Goal: Task Accomplishment & Management: Manage account settings

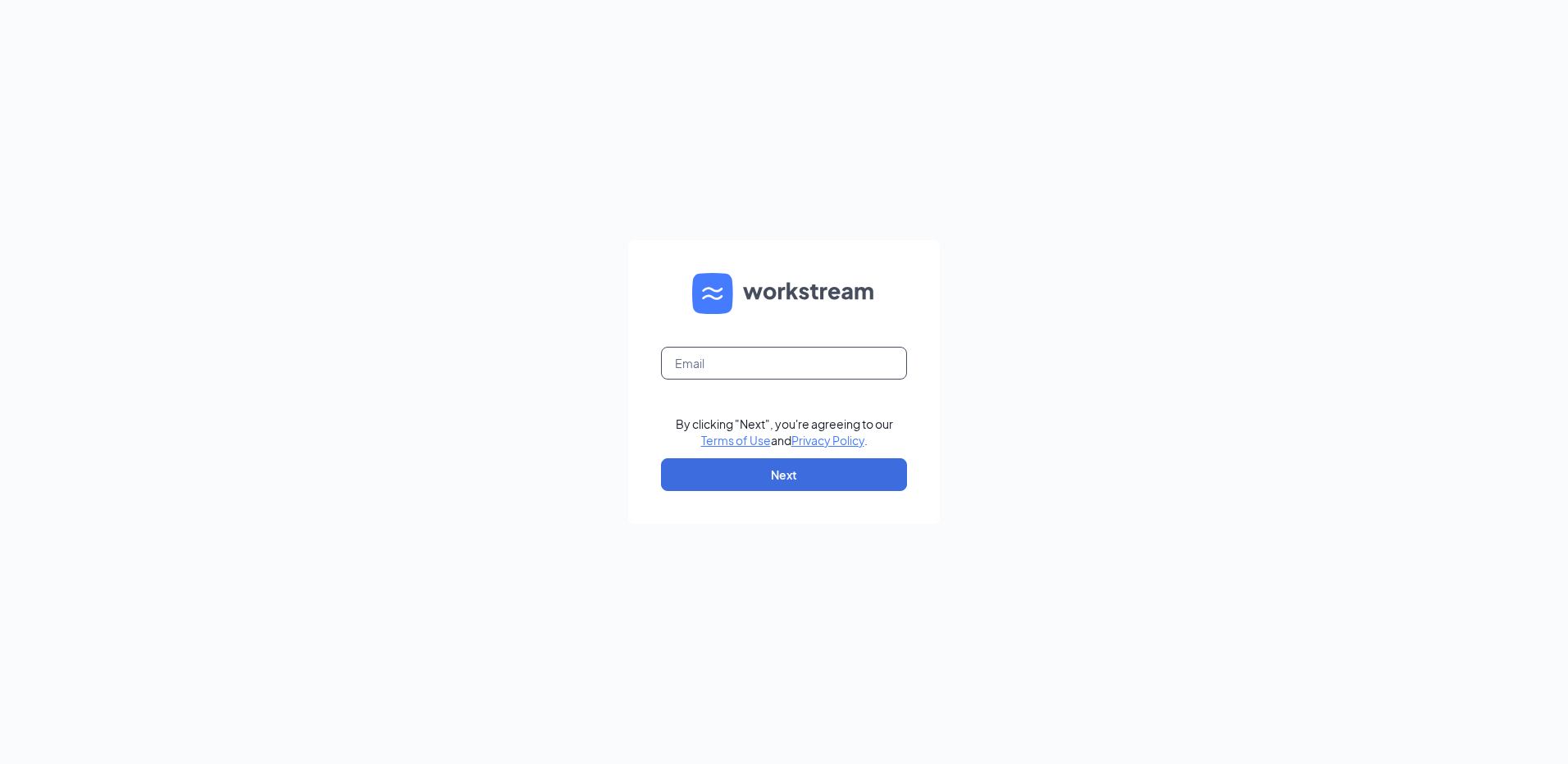
click at [772, 356] on input "text" at bounding box center [784, 362] width 246 height 33
type input "rs032389@tacobell.com"
click at [821, 481] on button "Next" at bounding box center [784, 474] width 246 height 33
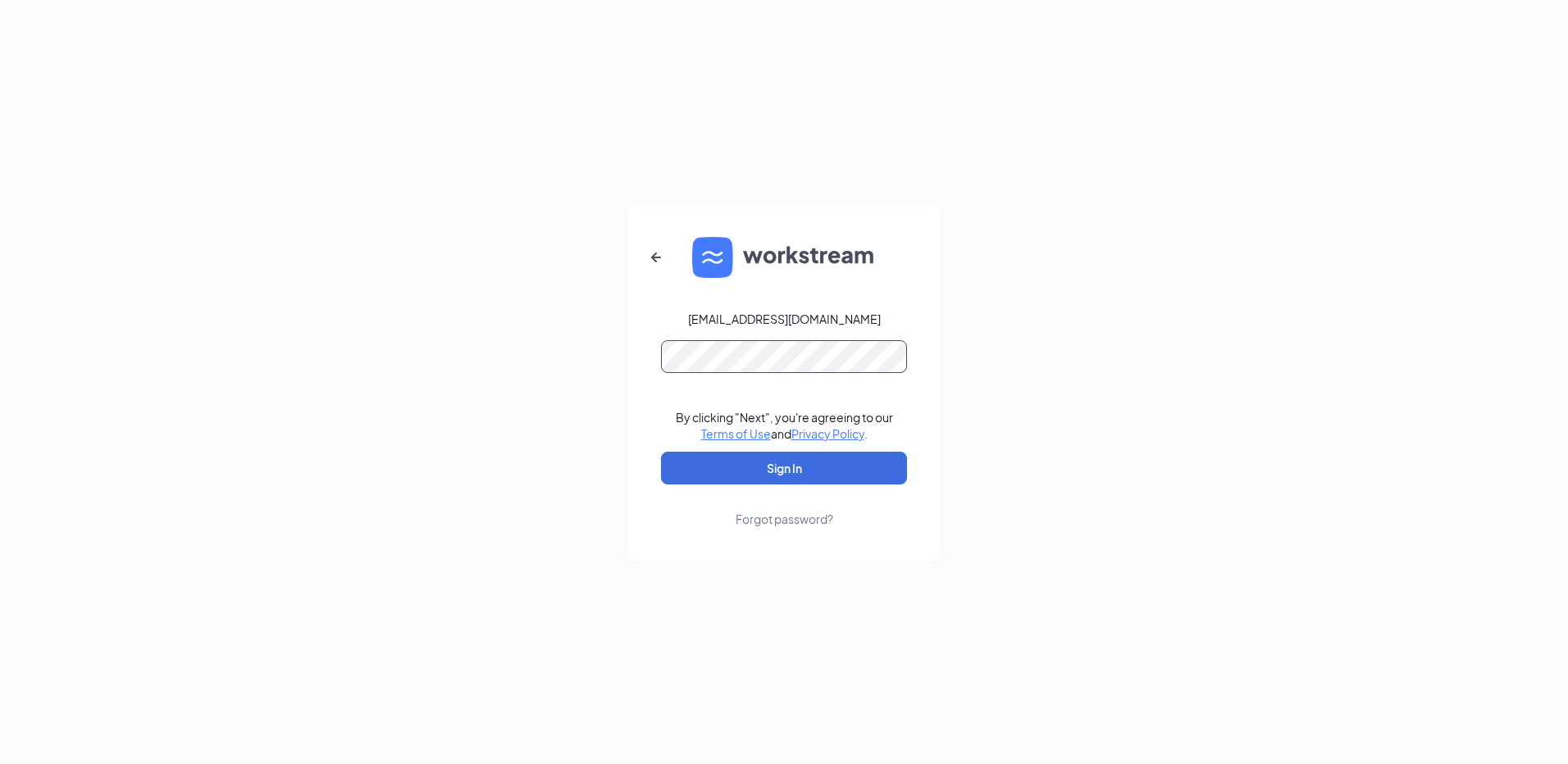
click at [661, 451] on button "Sign In" at bounding box center [784, 467] width 246 height 33
click at [805, 471] on button "Sign In" at bounding box center [784, 467] width 246 height 33
click at [661, 451] on button "Sign In" at bounding box center [784, 467] width 246 height 33
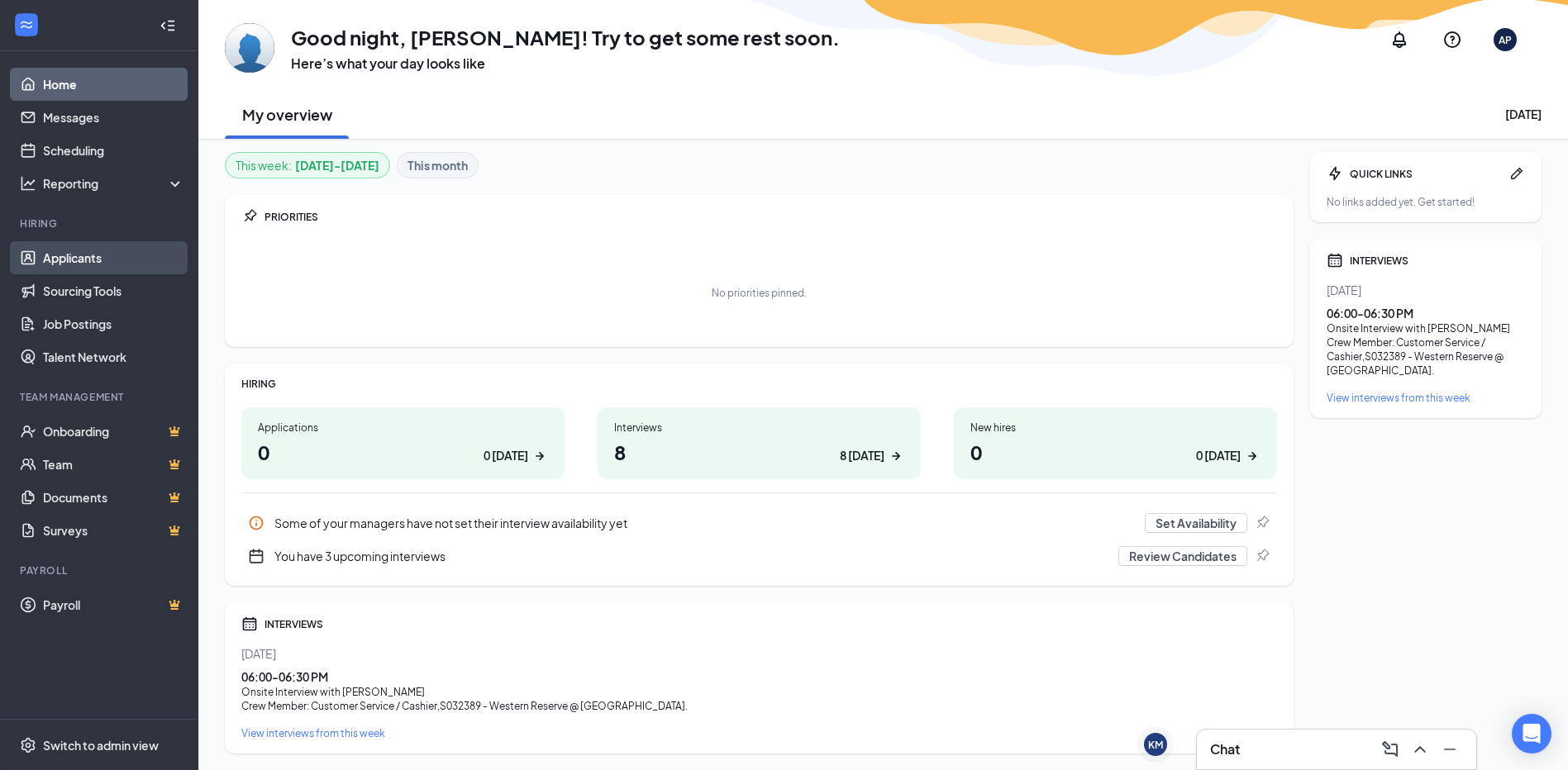
click at [100, 266] on link "Applicants" at bounding box center [114, 258] width 142 height 33
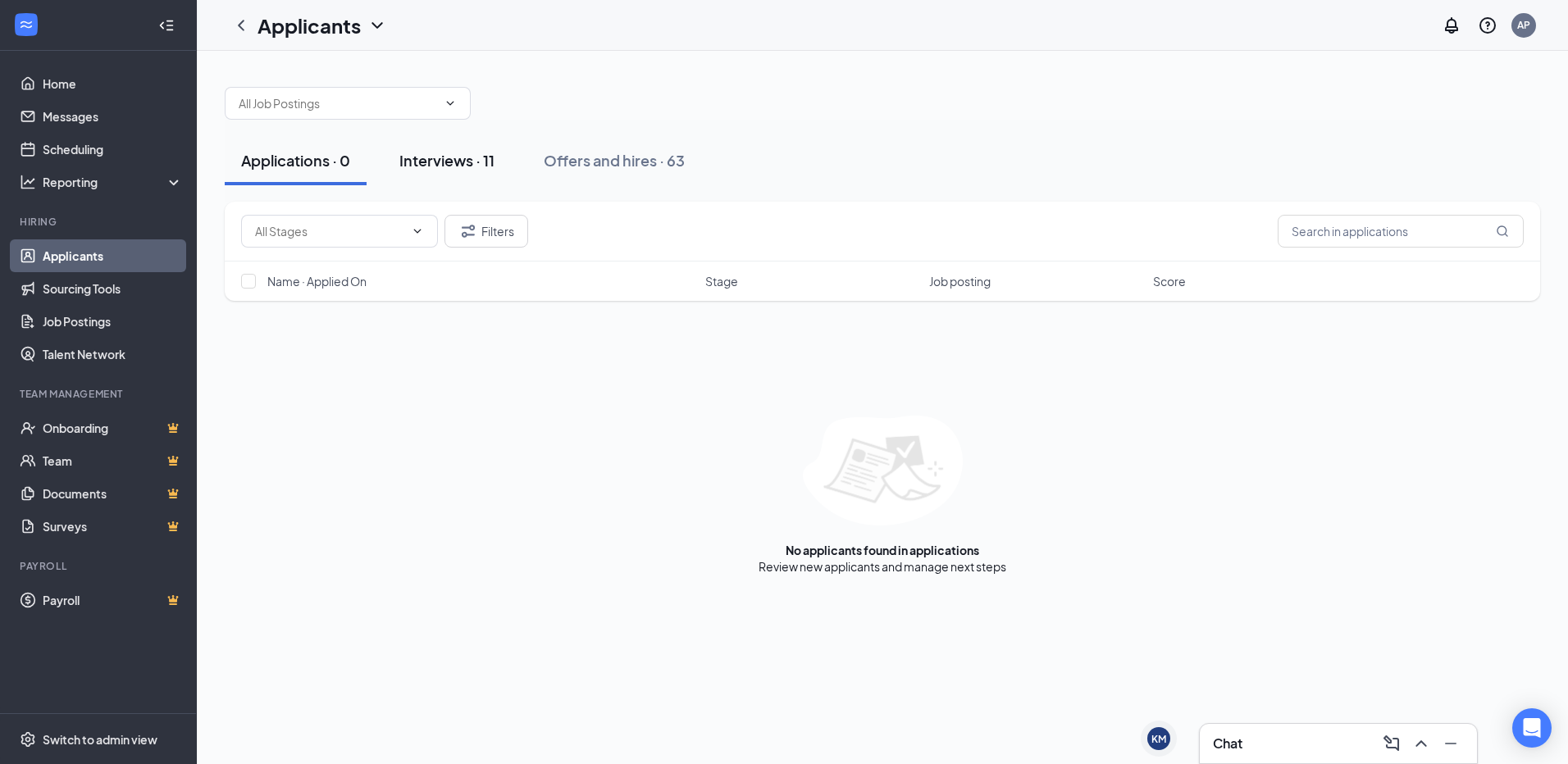
click at [489, 161] on div "Interviews · 11" at bounding box center [447, 160] width 96 height 21
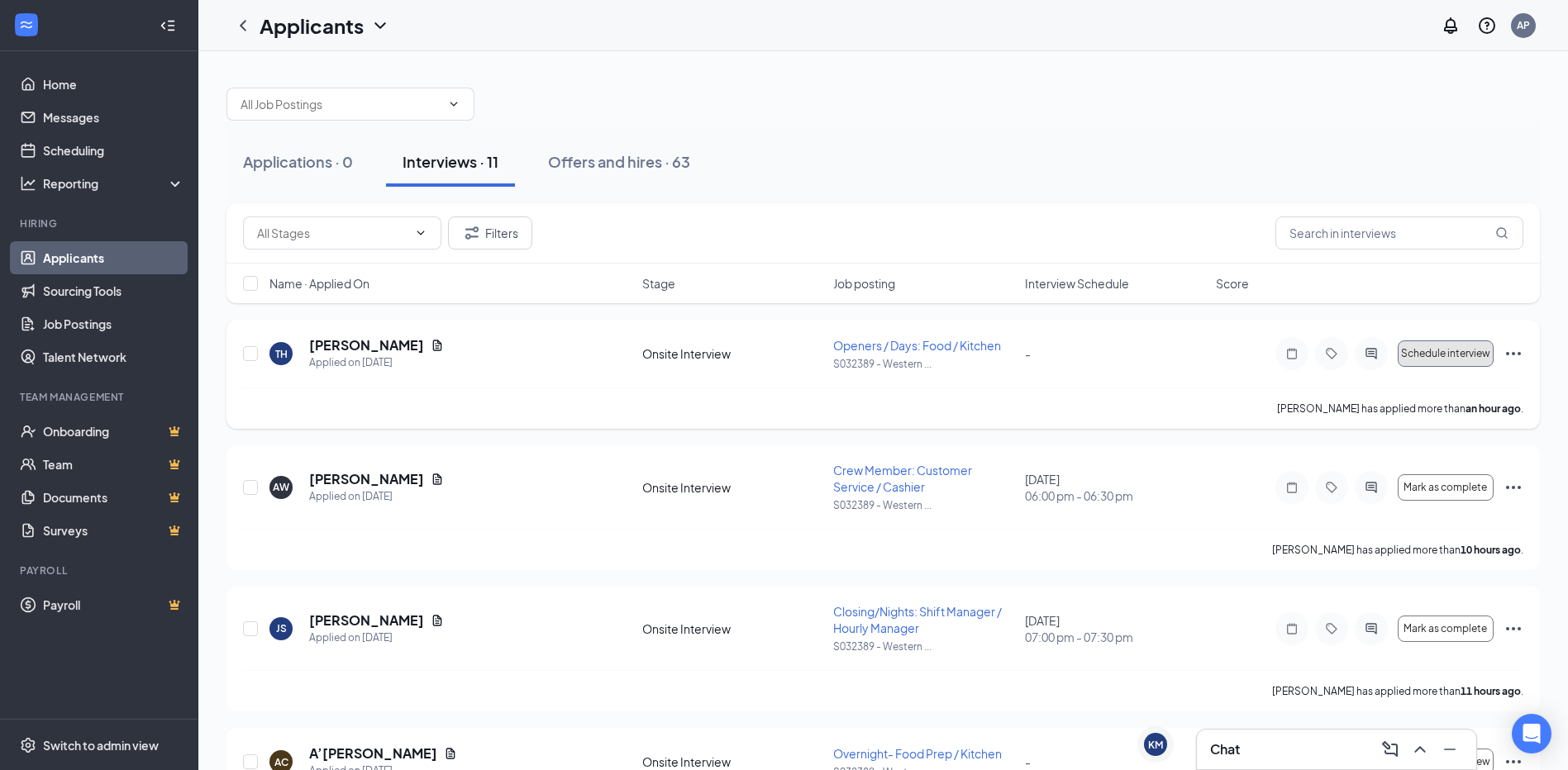
click at [1433, 355] on span "Schedule interview" at bounding box center [1445, 354] width 90 height 11
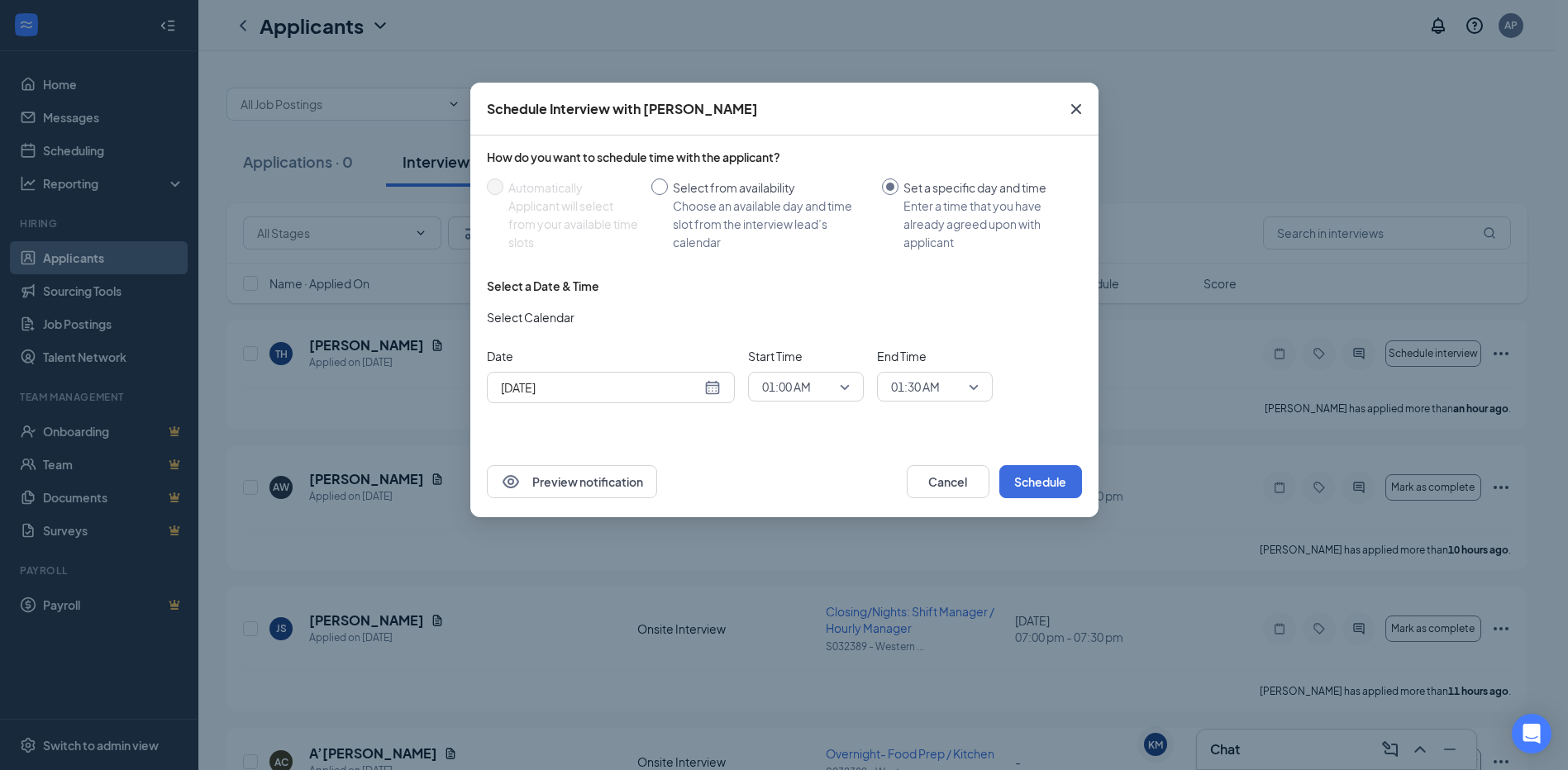
click at [667, 190] on input "Select from availability Choose an available day and time slot from the intervi…" at bounding box center [660, 187] width 17 height 17
radio input "true"
radio input "false"
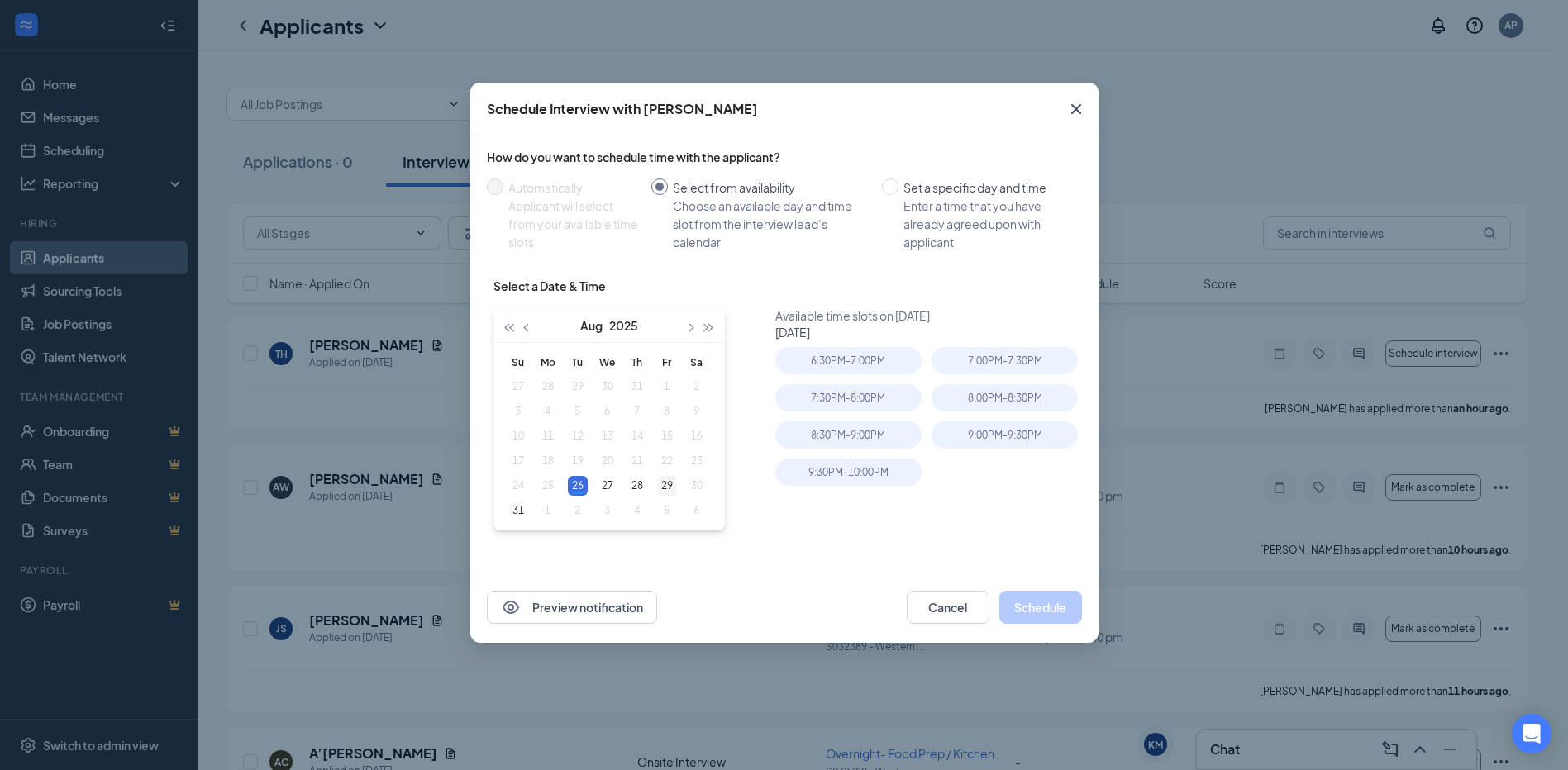
type input "[DATE]"
click at [665, 483] on div "29" at bounding box center [666, 485] width 20 height 20
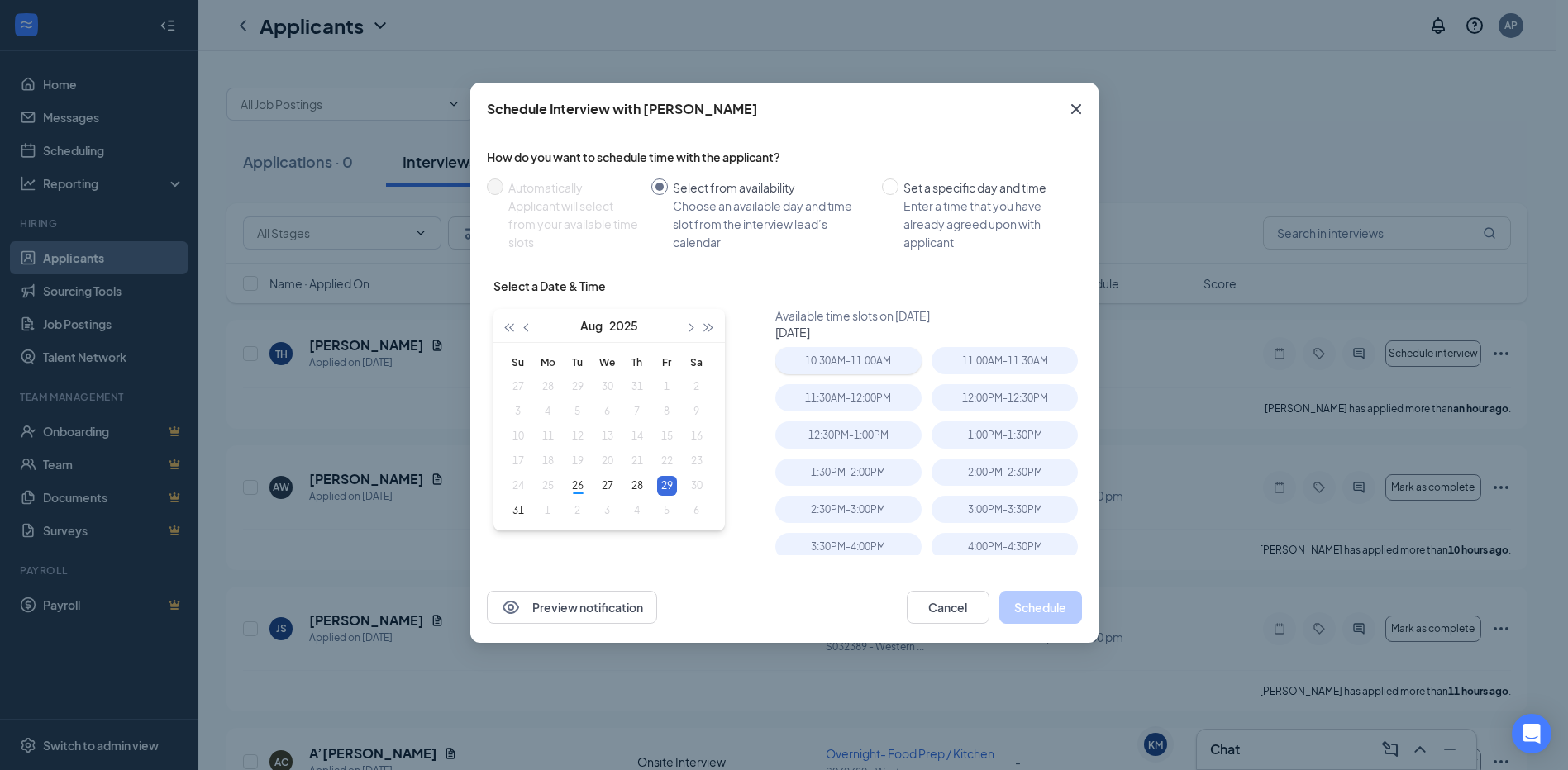
click at [869, 361] on div "10:30AM - 11:00AM" at bounding box center [848, 360] width 146 height 27
click at [1058, 616] on button "Schedule" at bounding box center [1040, 607] width 83 height 33
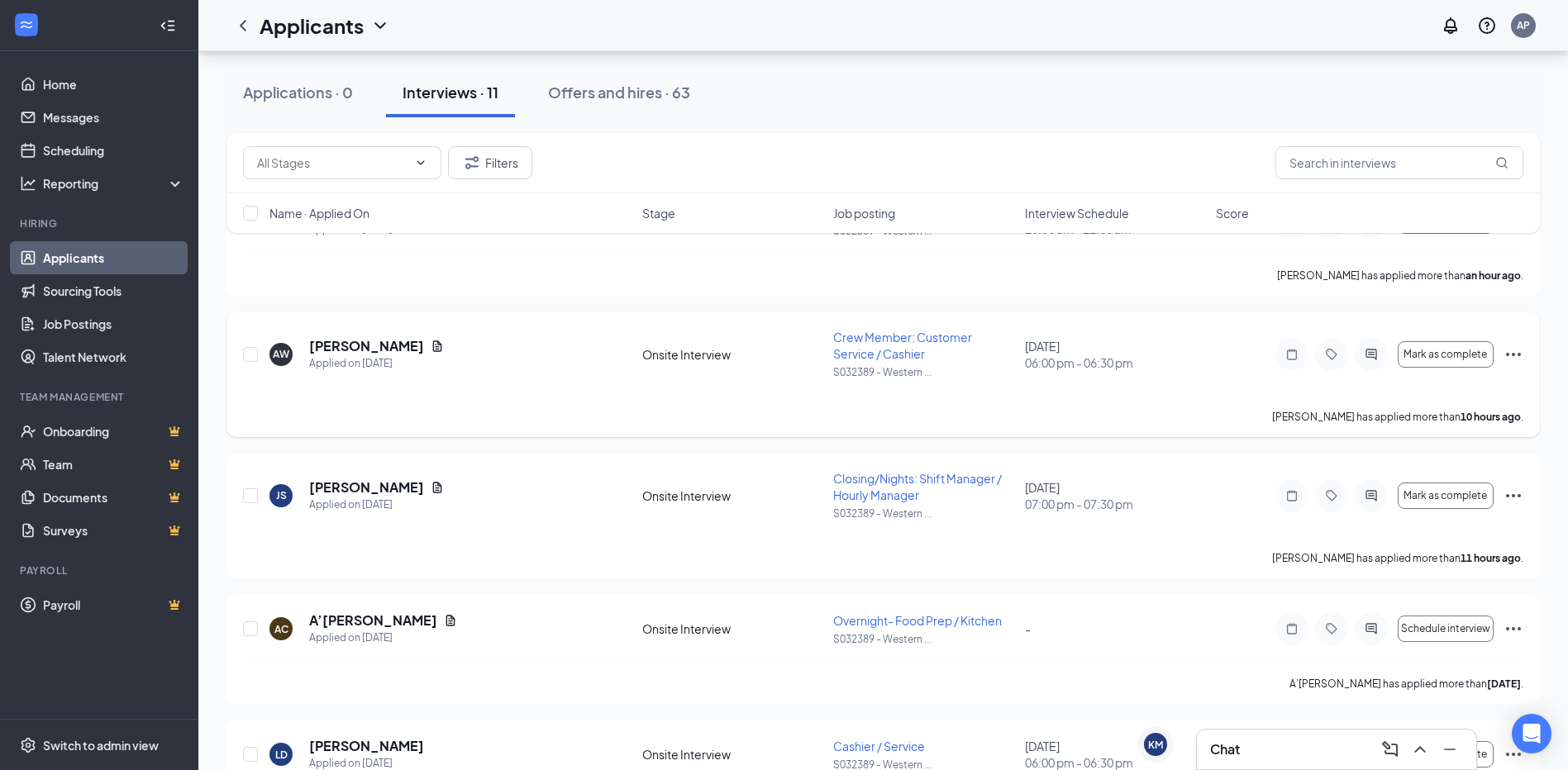
scroll to position [165, 0]
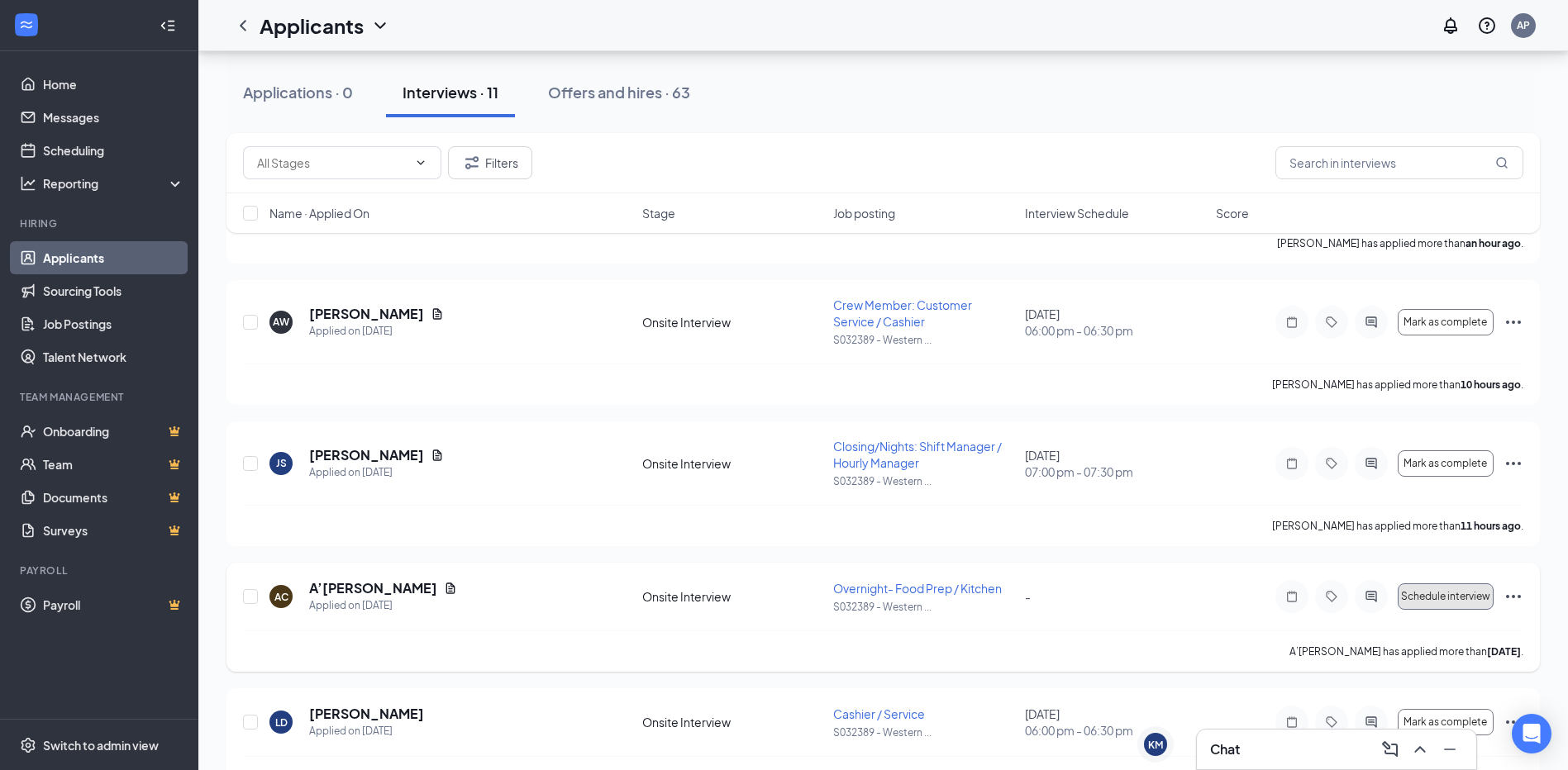
click at [1437, 594] on span "Schedule interview" at bounding box center [1445, 596] width 90 height 11
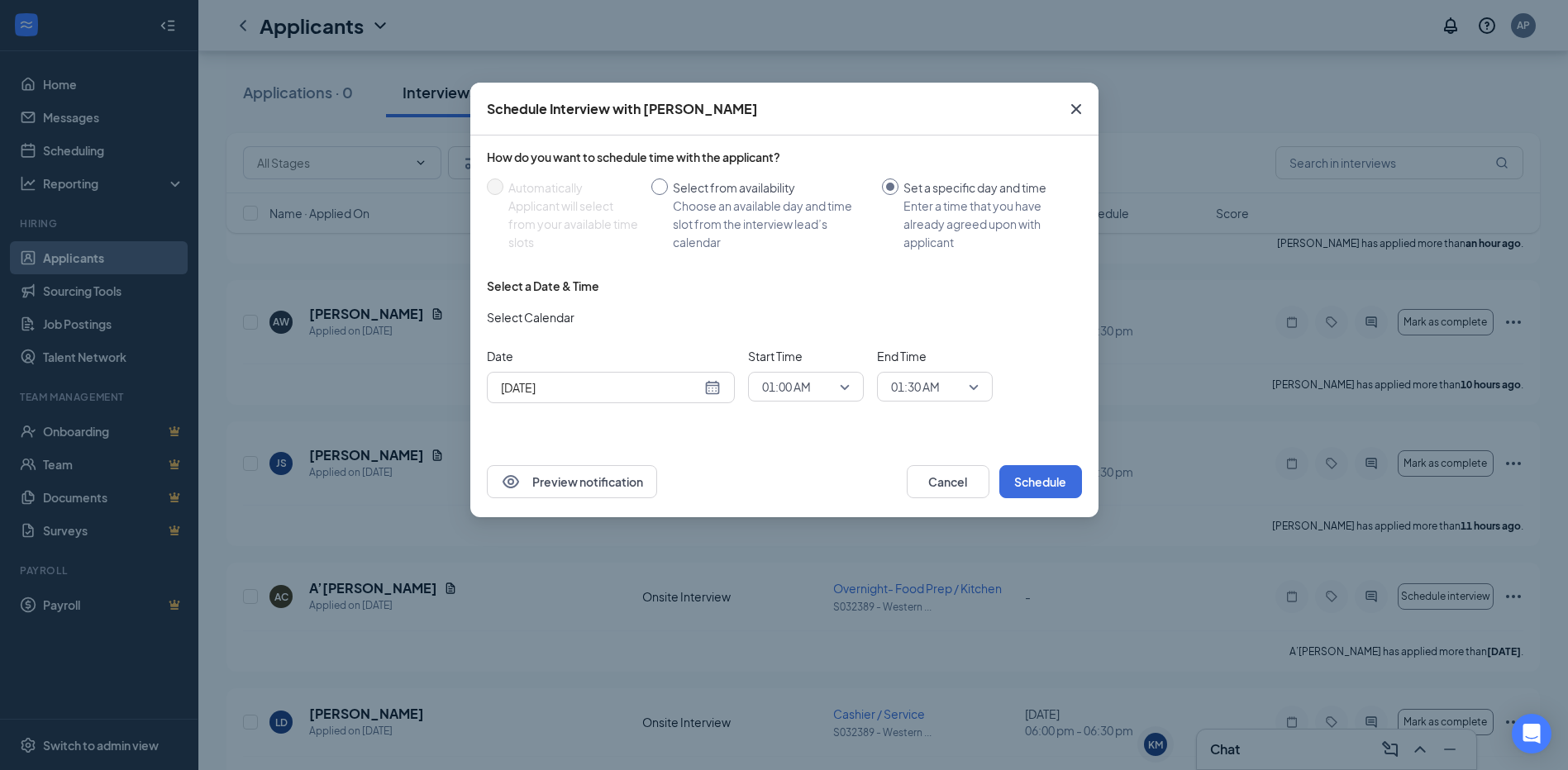
click at [654, 186] on input "Select from availability Choose an available day and time slot from the intervi…" at bounding box center [660, 187] width 17 height 17
radio input "true"
radio input "false"
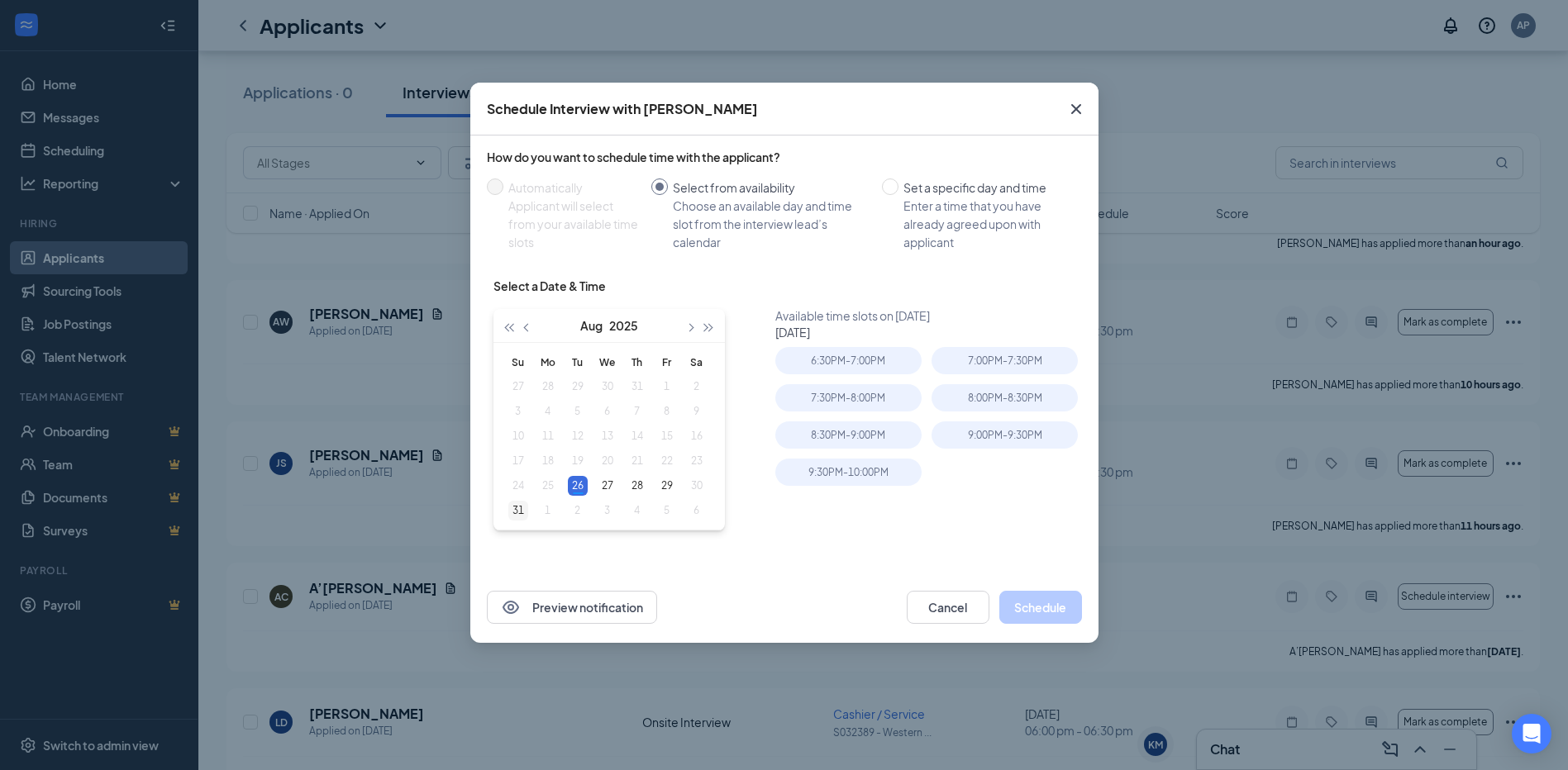
click at [516, 510] on div "31" at bounding box center [517, 511] width 20 height 20
type input "[DATE]"
click at [897, 361] on div "6:00PM - 6:30PM" at bounding box center [848, 360] width 146 height 27
click at [1035, 610] on button "Schedule" at bounding box center [1040, 607] width 83 height 33
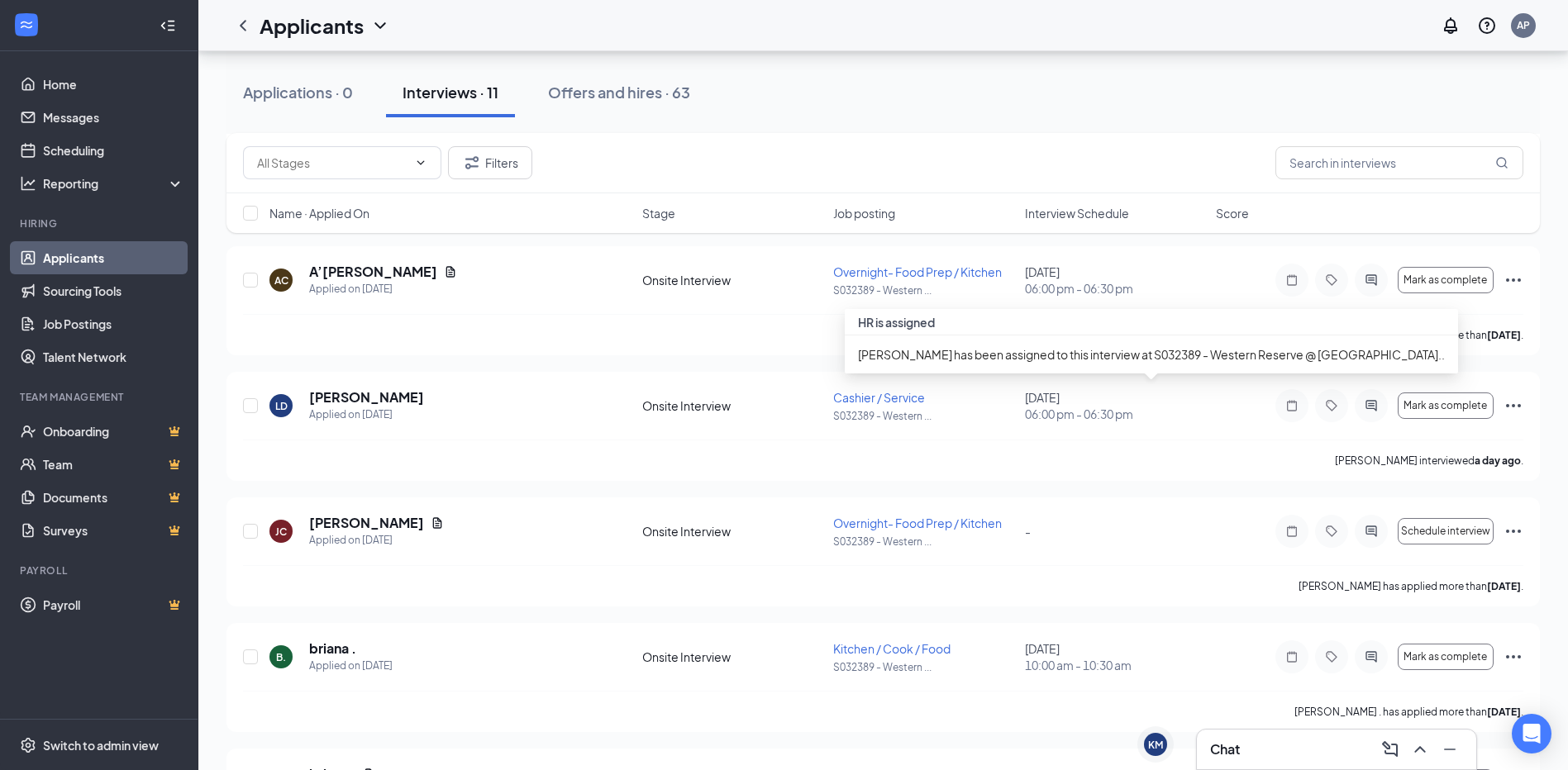
scroll to position [495, 0]
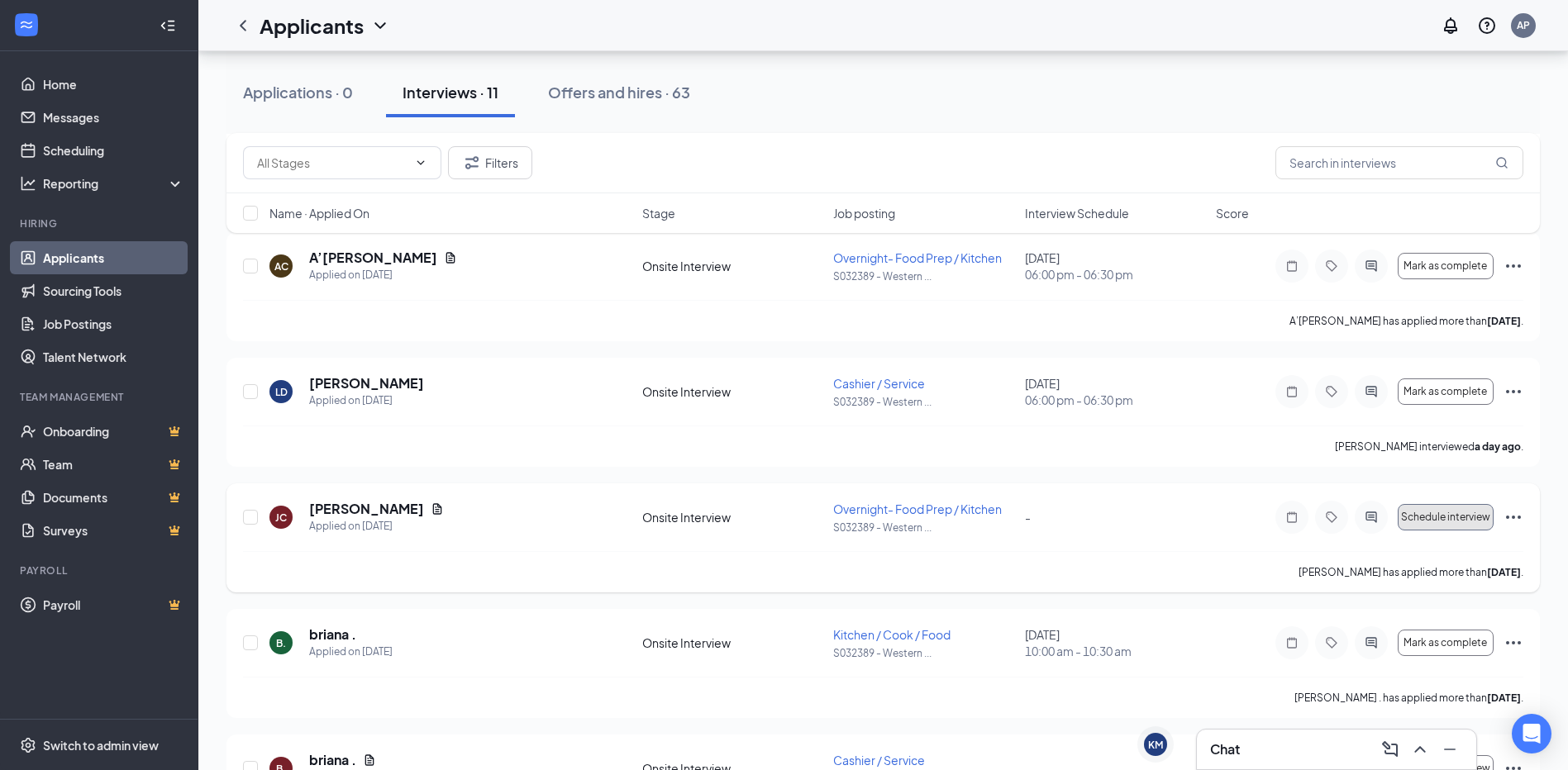
click at [1432, 520] on span "Schedule interview" at bounding box center [1445, 517] width 90 height 11
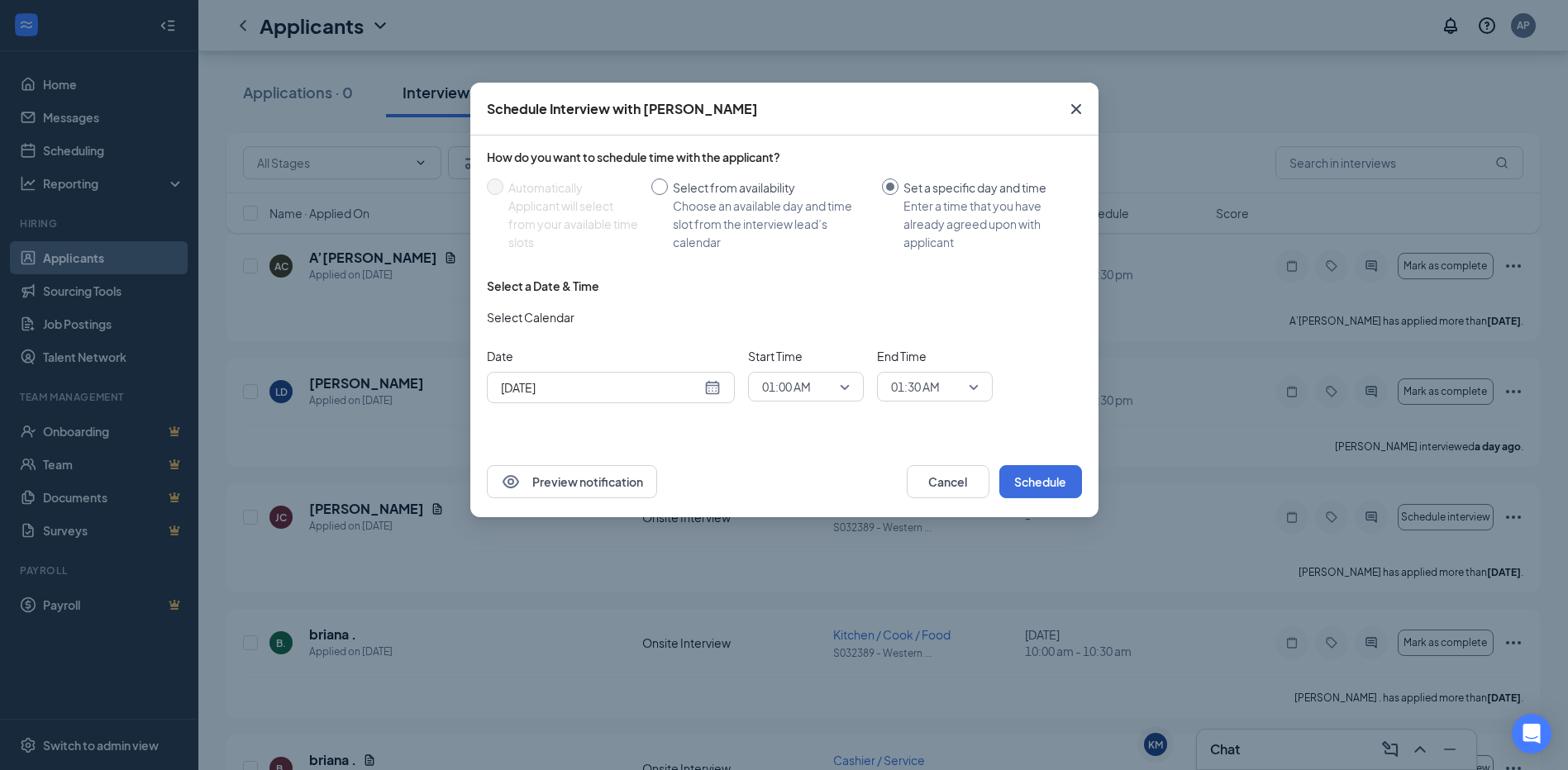
click at [656, 188] on input "Select from availability Choose an available day and time slot from the intervi…" at bounding box center [660, 187] width 17 height 17
radio input "true"
radio input "false"
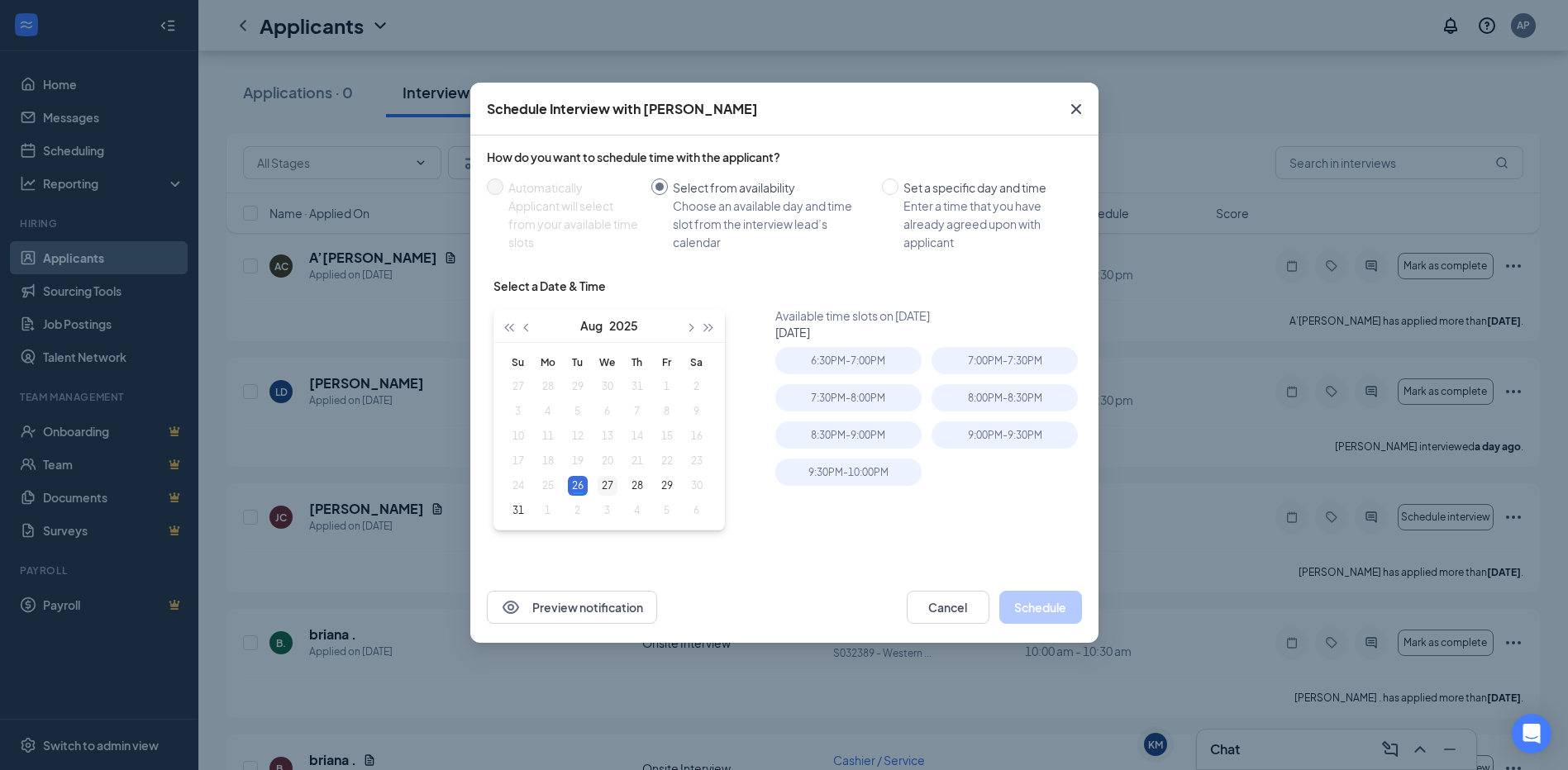
click at [513, 512] on div "31" at bounding box center [517, 511] width 20 height 20
click at [872, 363] on div "6:30PM - 7:00PM" at bounding box center [848, 360] width 146 height 27
drag, startPoint x: 1031, startPoint y: 589, endPoint x: 1032, endPoint y: 599, distance: 10.0
click at [1032, 599] on div "Preview notification Cancel Schedule" at bounding box center [784, 607] width 628 height 71
click at [1033, 601] on button "Schedule" at bounding box center [1040, 607] width 83 height 33
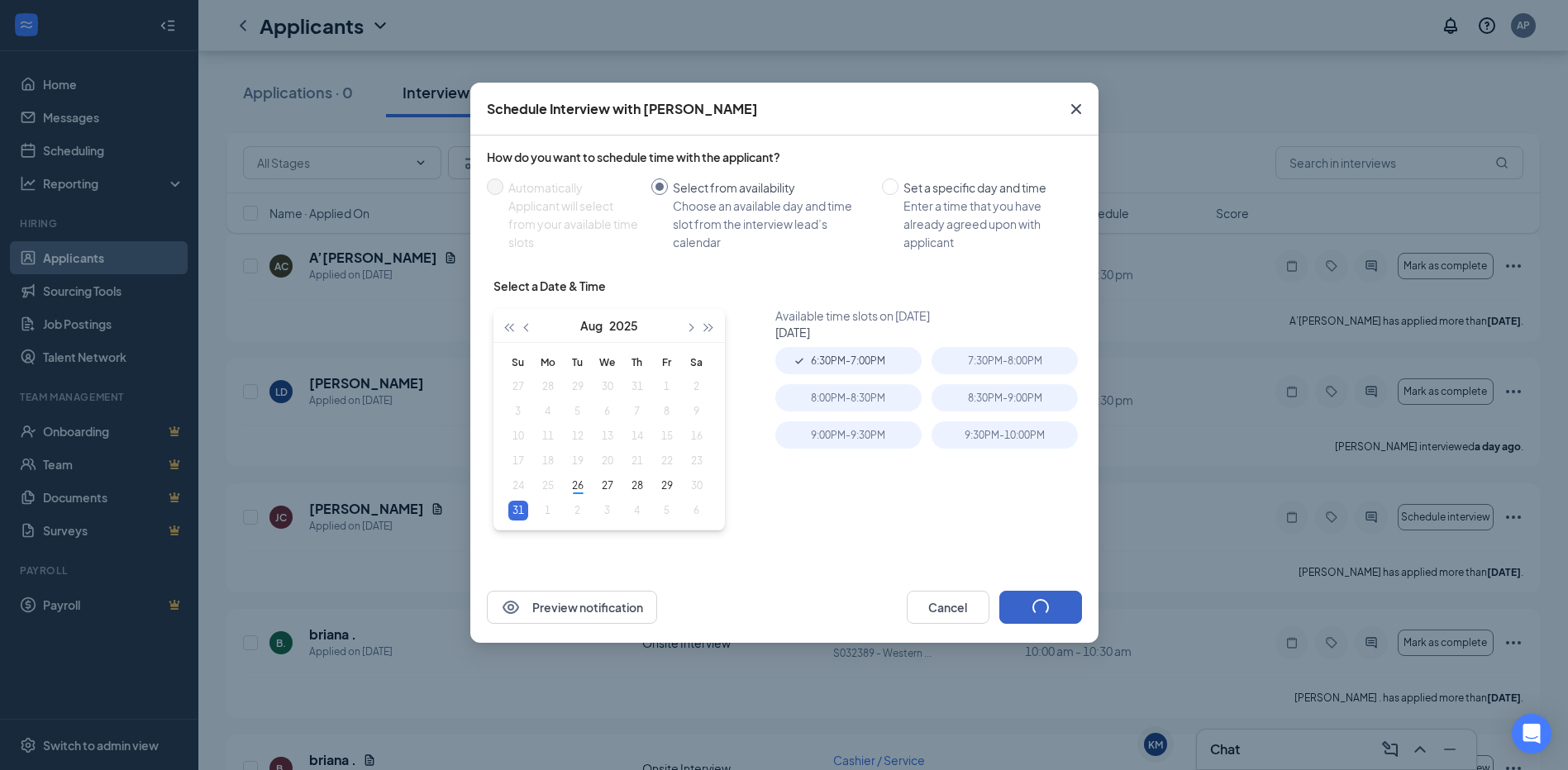
type input "[DATE]"
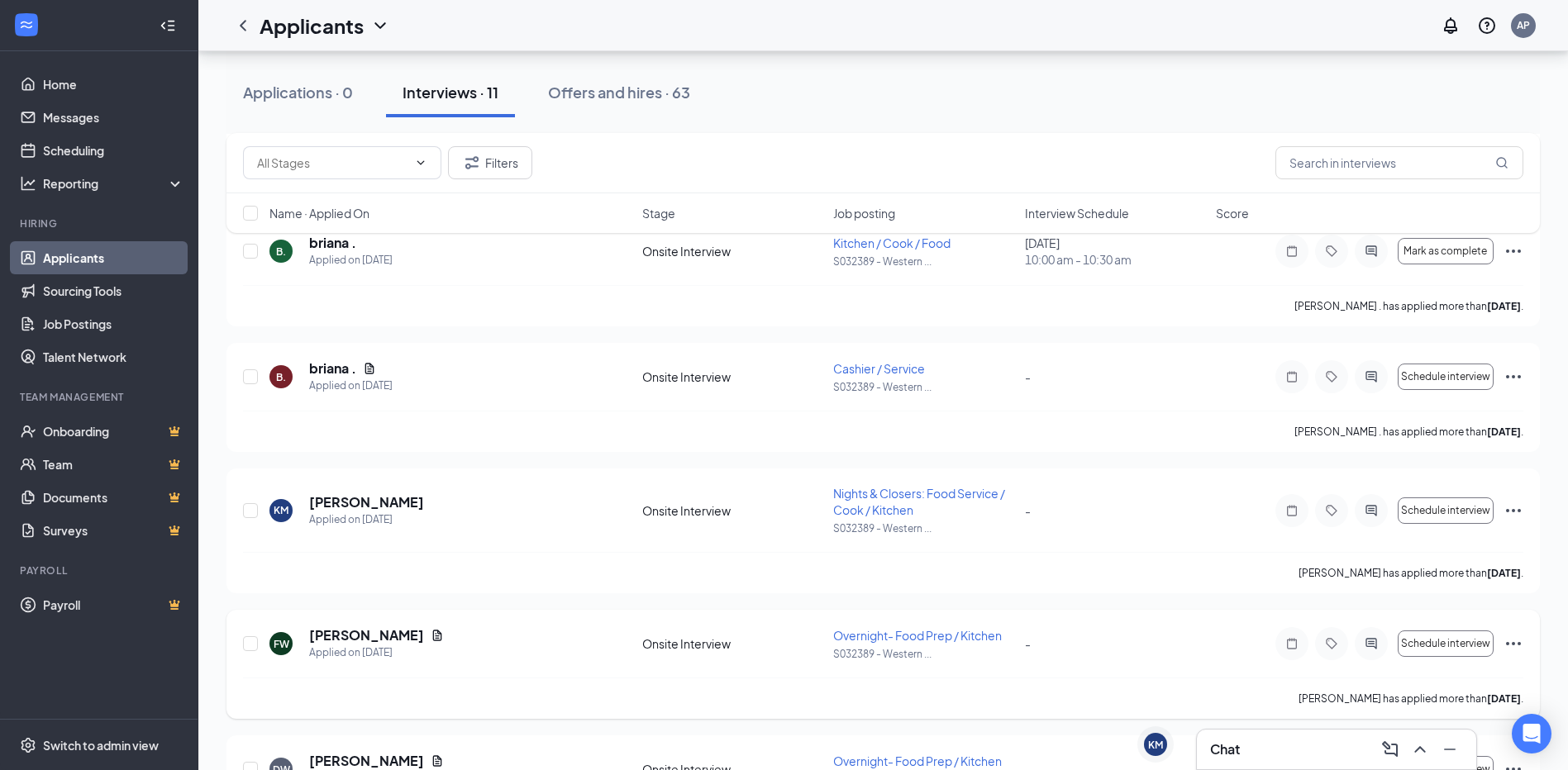
scroll to position [909, 0]
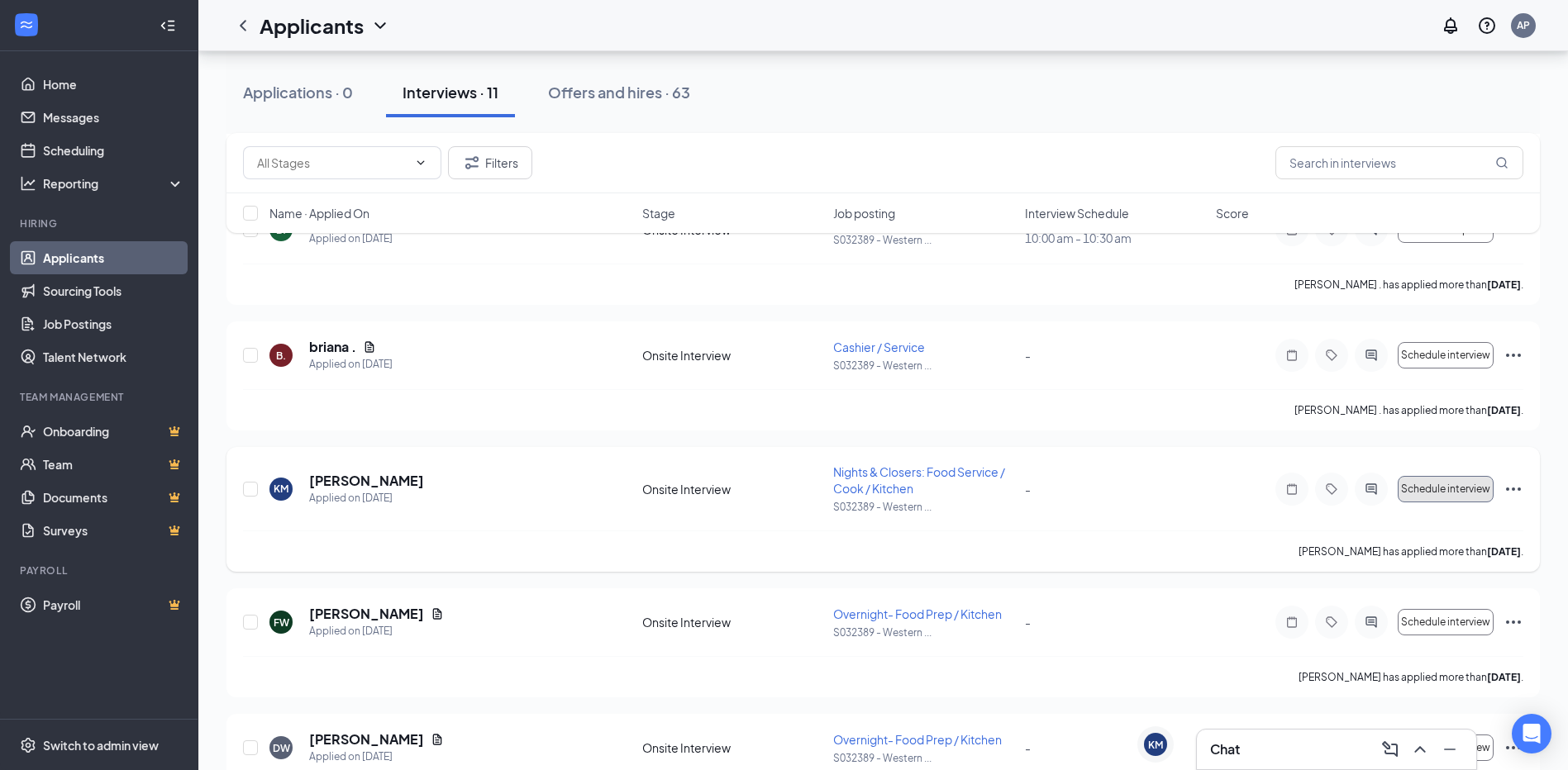
click at [1452, 491] on span "Schedule interview" at bounding box center [1445, 489] width 90 height 11
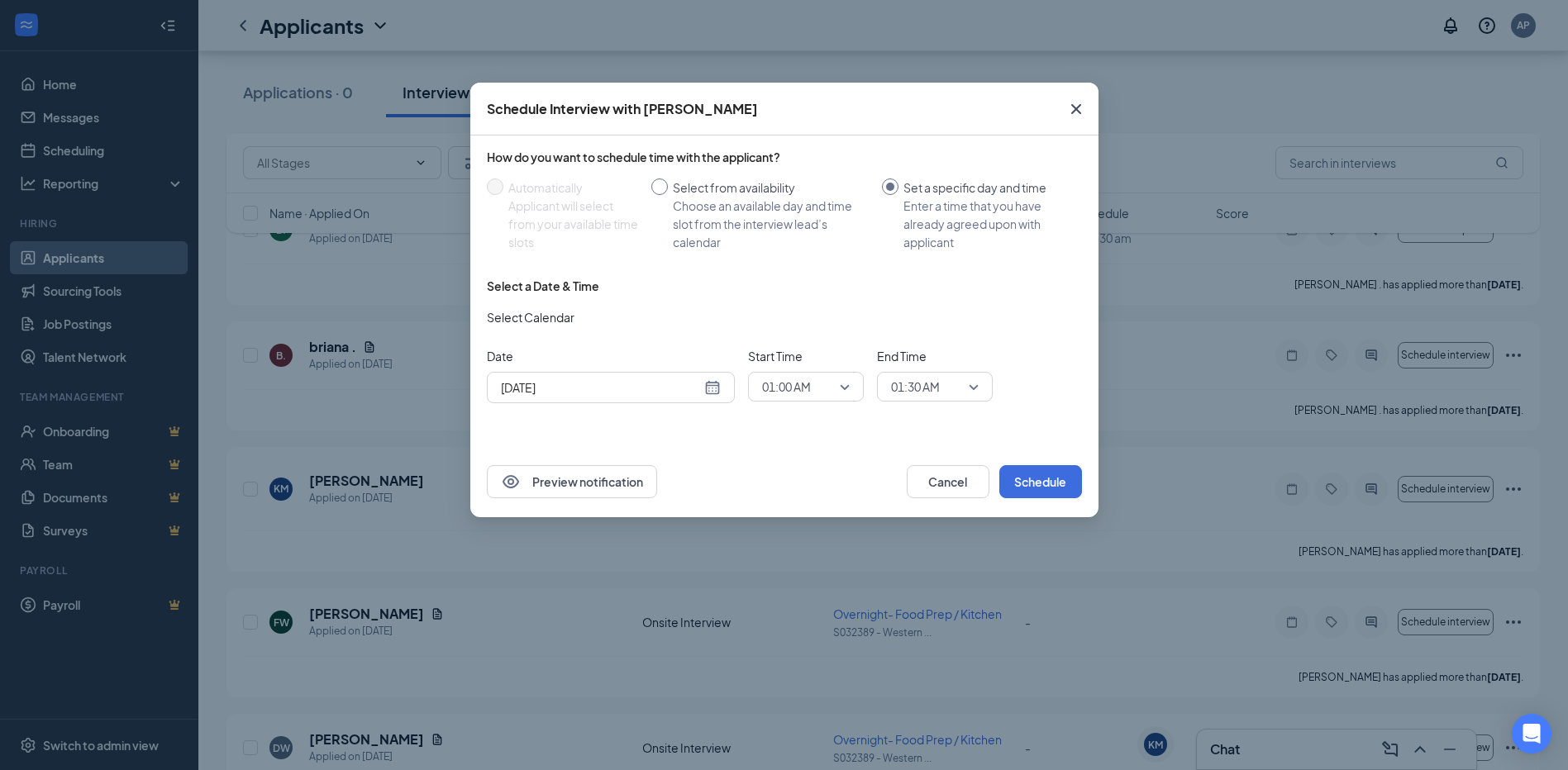
click at [661, 179] on input "Select from availability Choose an available day and time slot from the intervi…" at bounding box center [660, 187] width 17 height 17
radio input "true"
radio input "false"
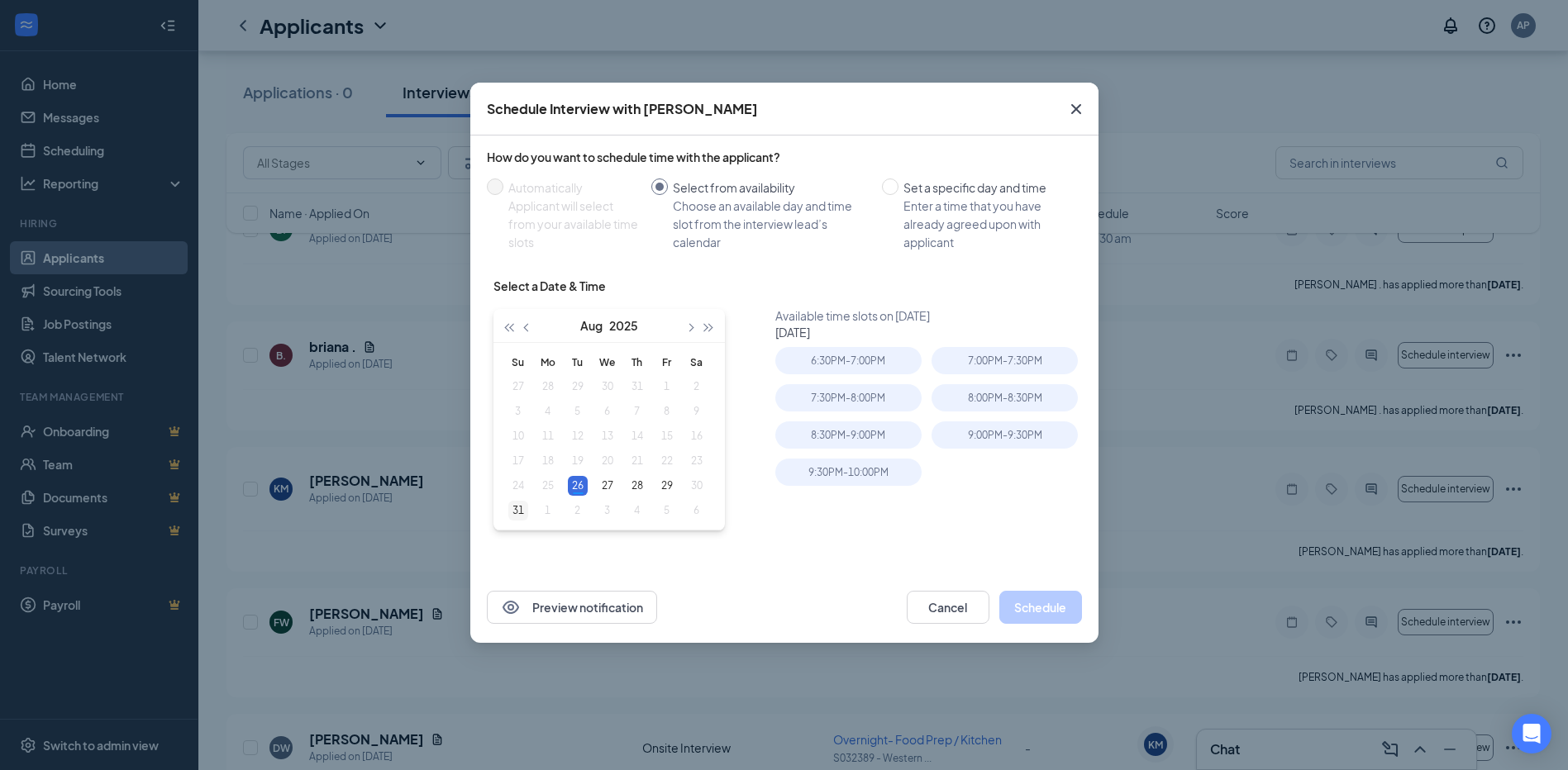
click at [514, 514] on div "31" at bounding box center [517, 511] width 20 height 20
type input "[DATE]"
click at [868, 361] on div "7:30PM - 8:00PM" at bounding box center [848, 360] width 146 height 27
click at [1043, 607] on button "Schedule" at bounding box center [1040, 607] width 83 height 33
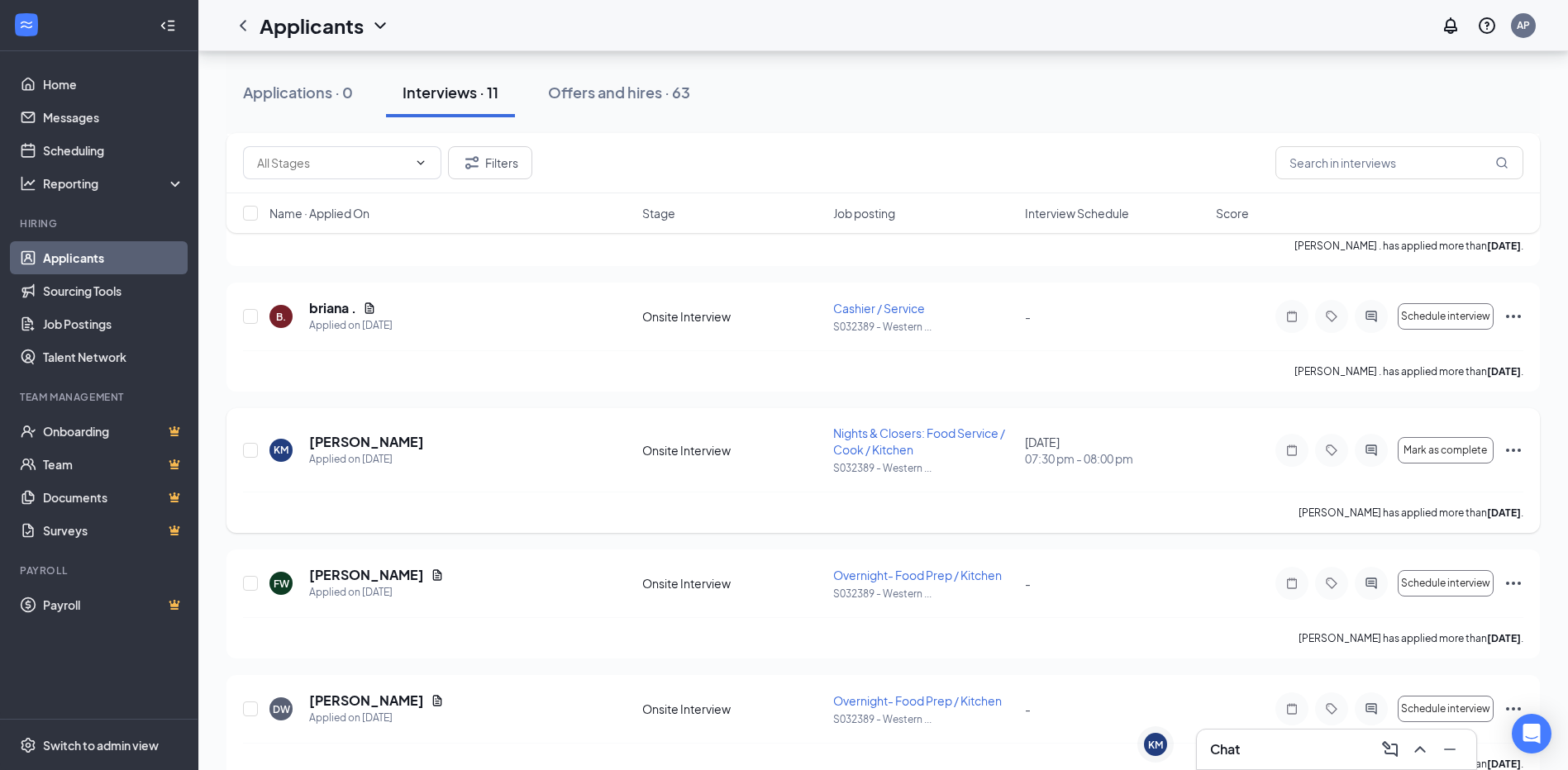
scroll to position [981, 0]
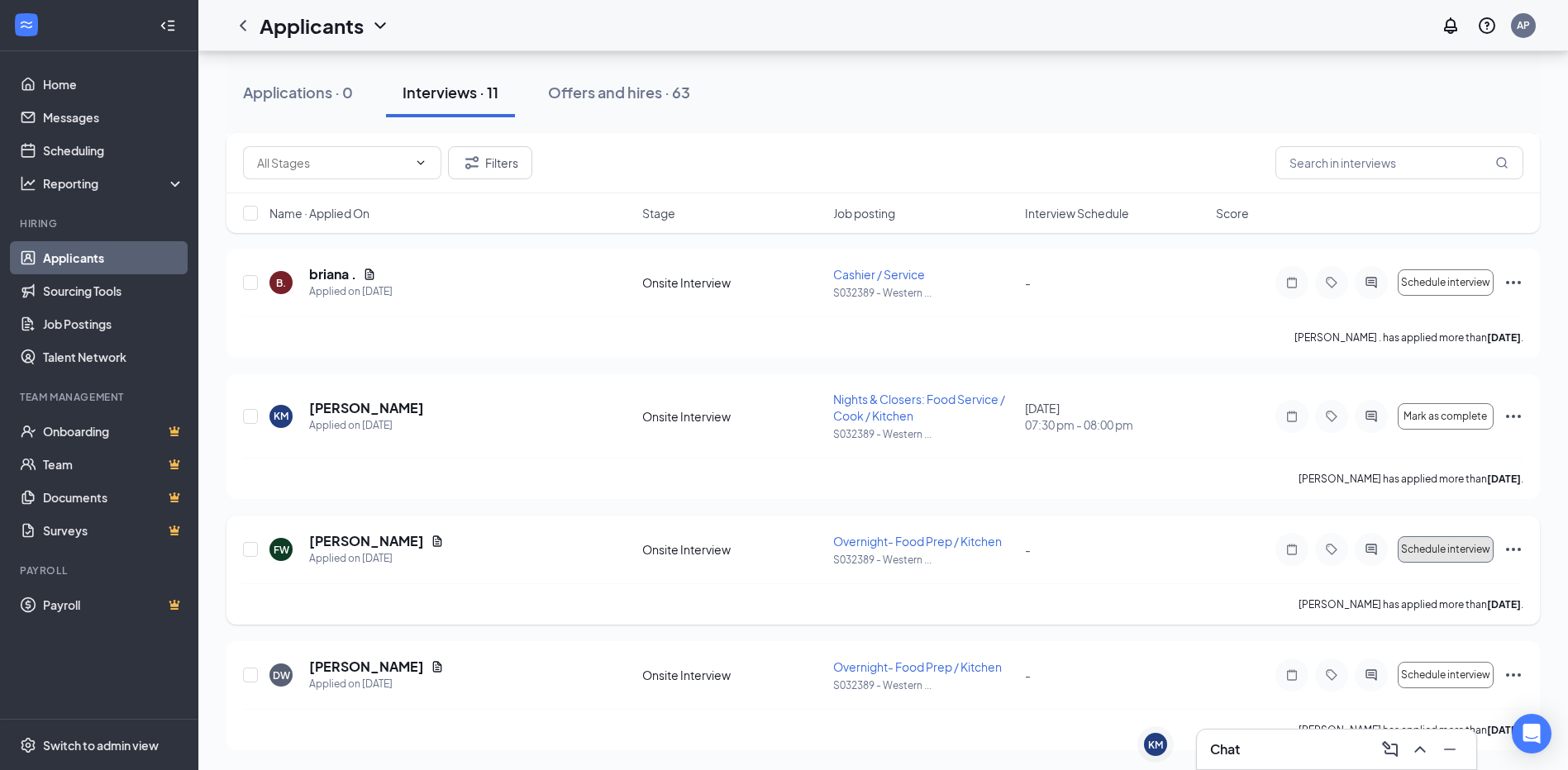
click at [1429, 558] on button "Schedule interview" at bounding box center [1445, 549] width 96 height 26
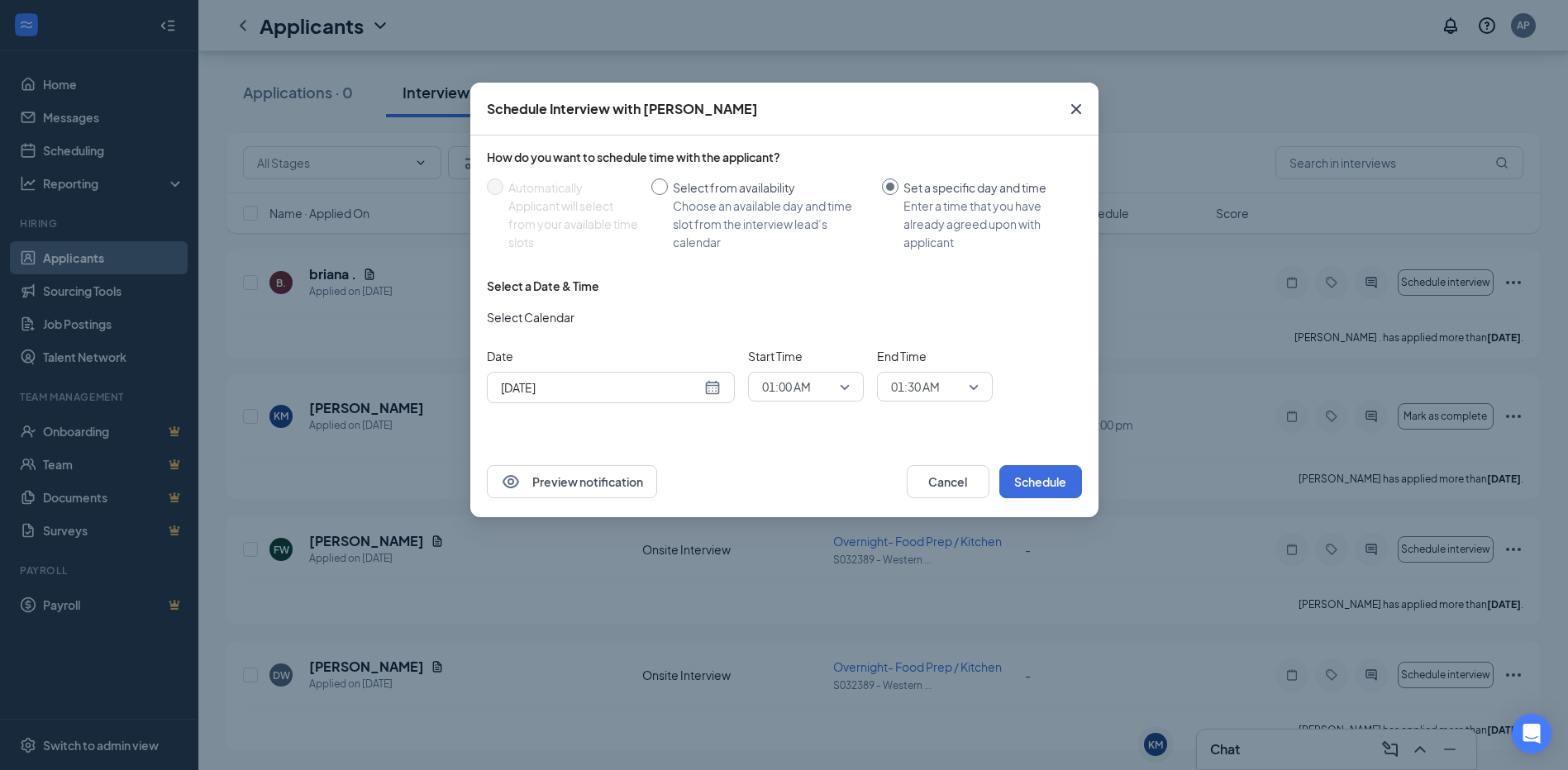
click at [662, 187] on input "Select from availability Choose an available day and time slot from the intervi…" at bounding box center [660, 187] width 17 height 17
radio input "true"
radio input "false"
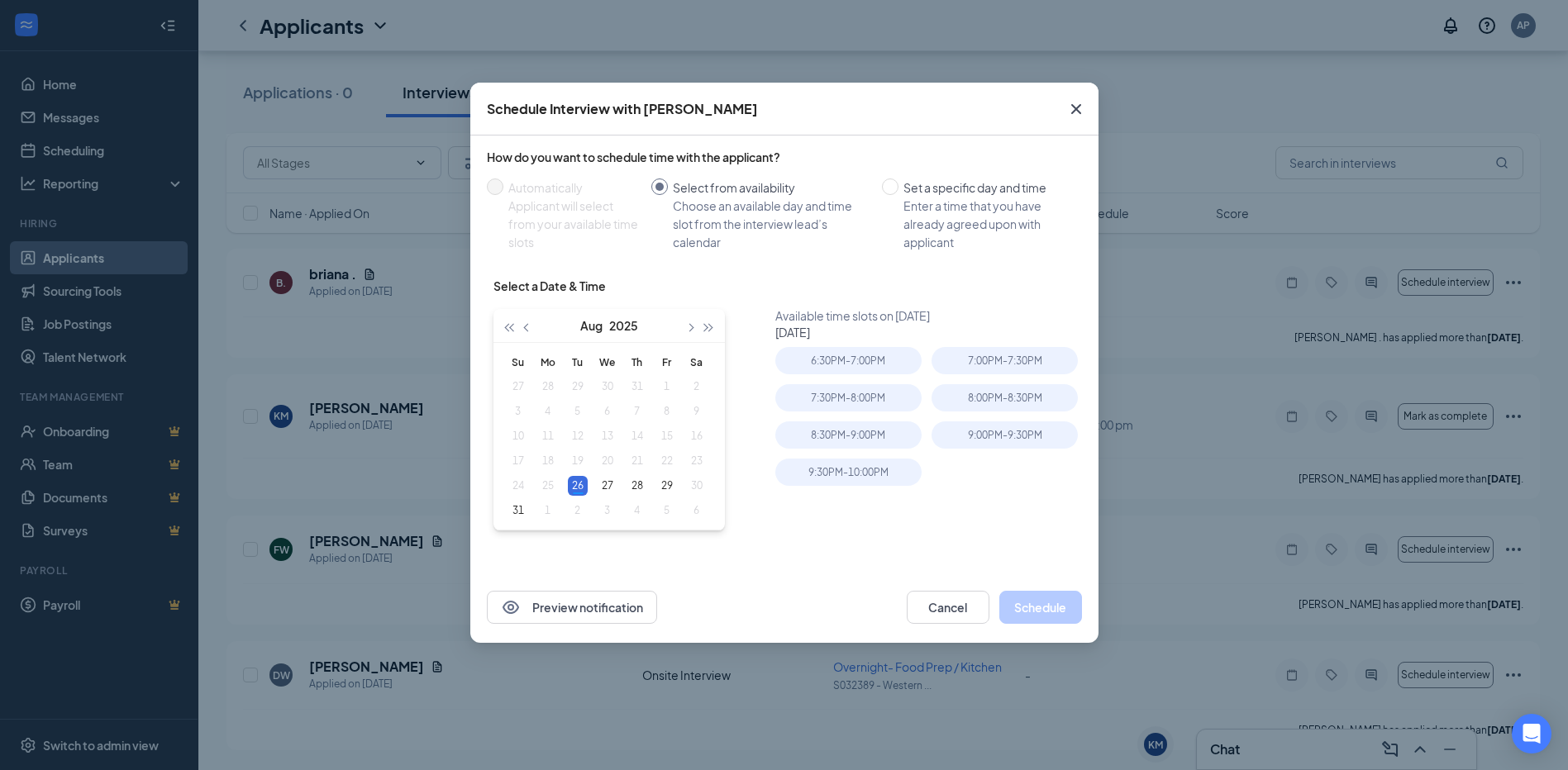
drag, startPoint x: 508, startPoint y: 510, endPoint x: 573, endPoint y: 488, distance: 68.6
click at [508, 510] on div "31" at bounding box center [517, 511] width 20 height 20
type input "[DATE]"
click at [862, 357] on div "8:00PM - 8:30PM" at bounding box center [848, 360] width 146 height 27
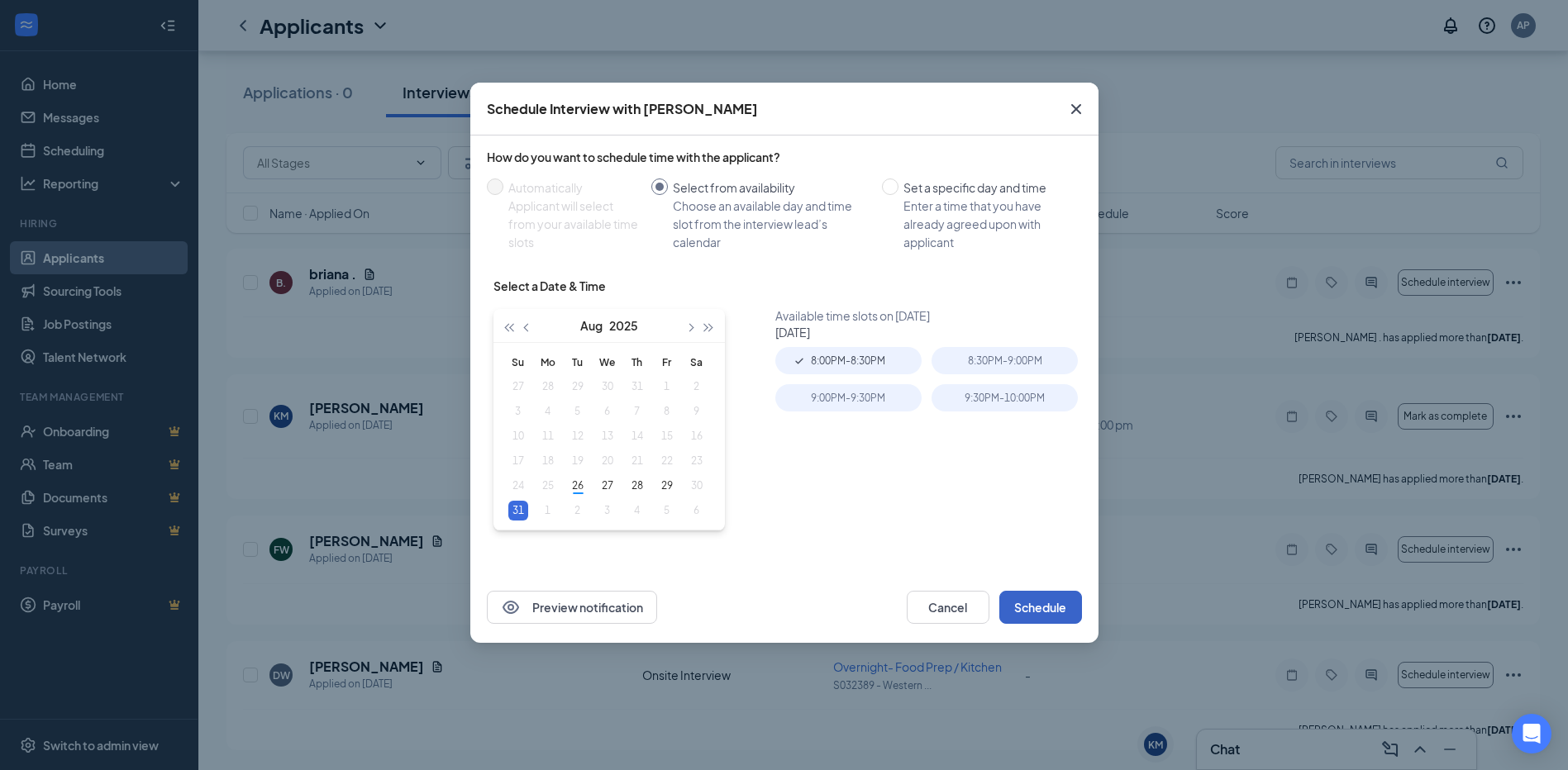
click at [1050, 603] on button "Schedule" at bounding box center [1040, 607] width 83 height 33
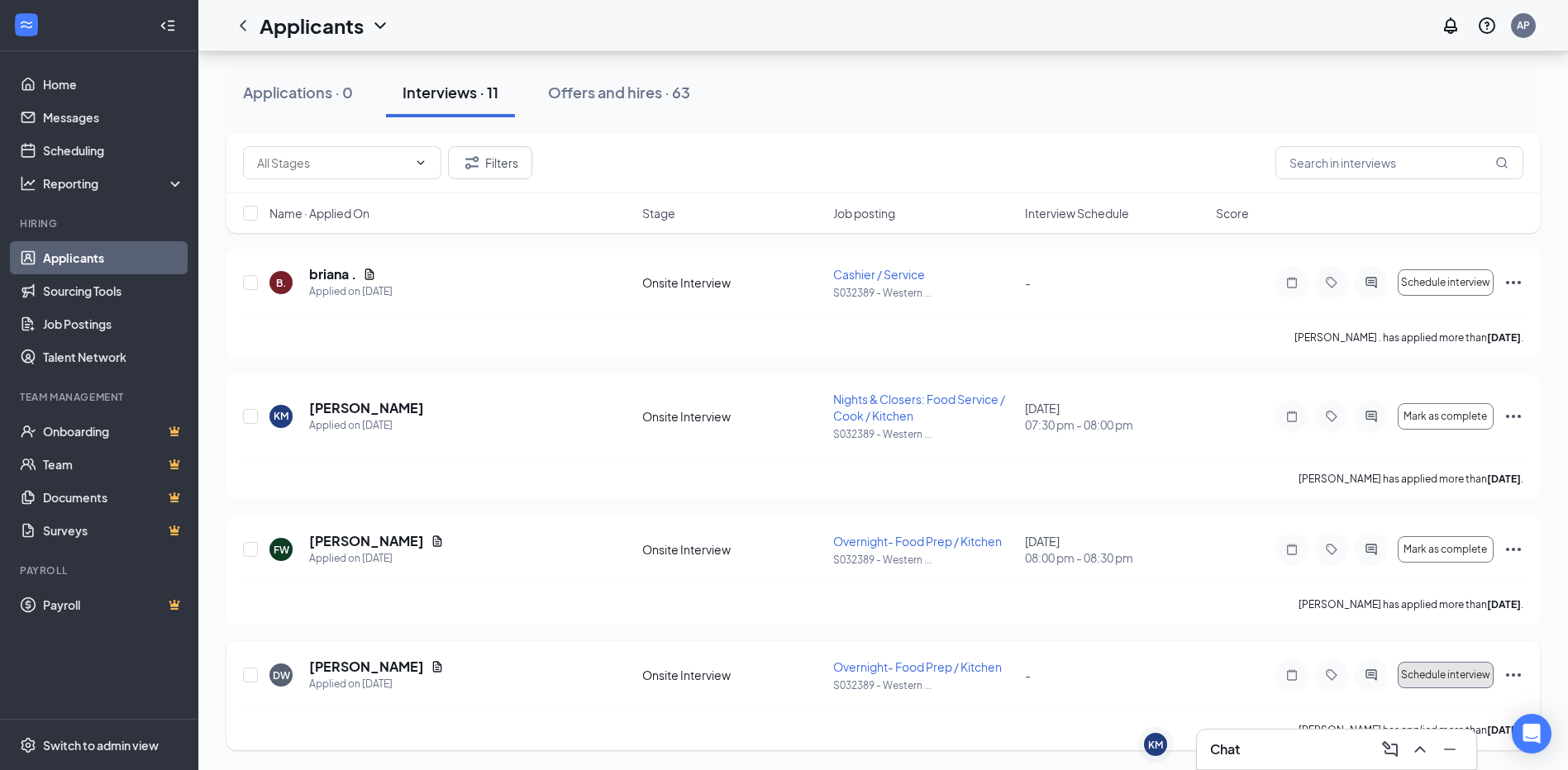
click at [1461, 681] on button "Schedule interview" at bounding box center [1445, 675] width 96 height 26
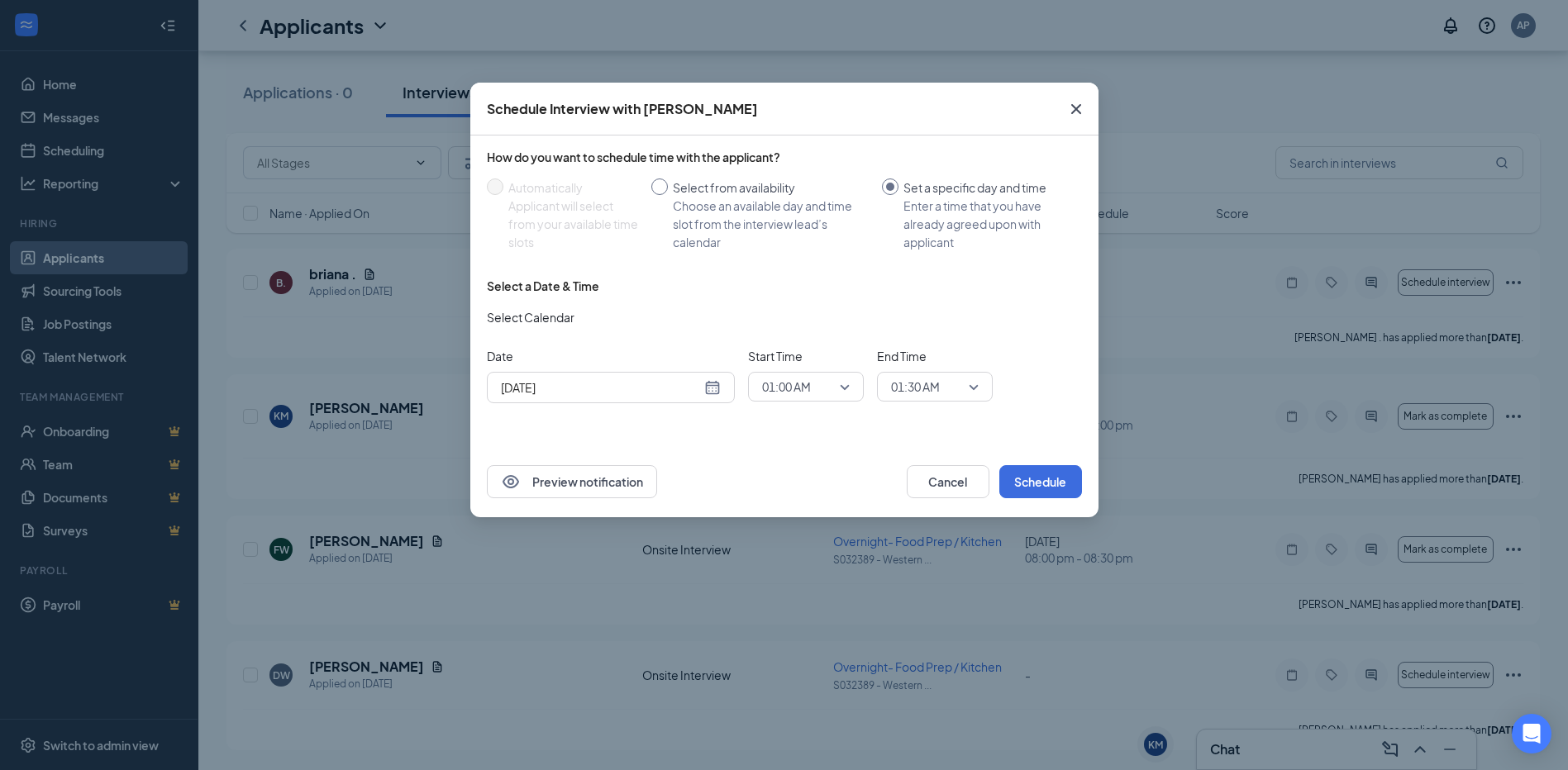
click at [665, 186] on input "Select from availability Choose an available day and time slot from the intervi…" at bounding box center [660, 187] width 17 height 17
radio input "true"
radio input "false"
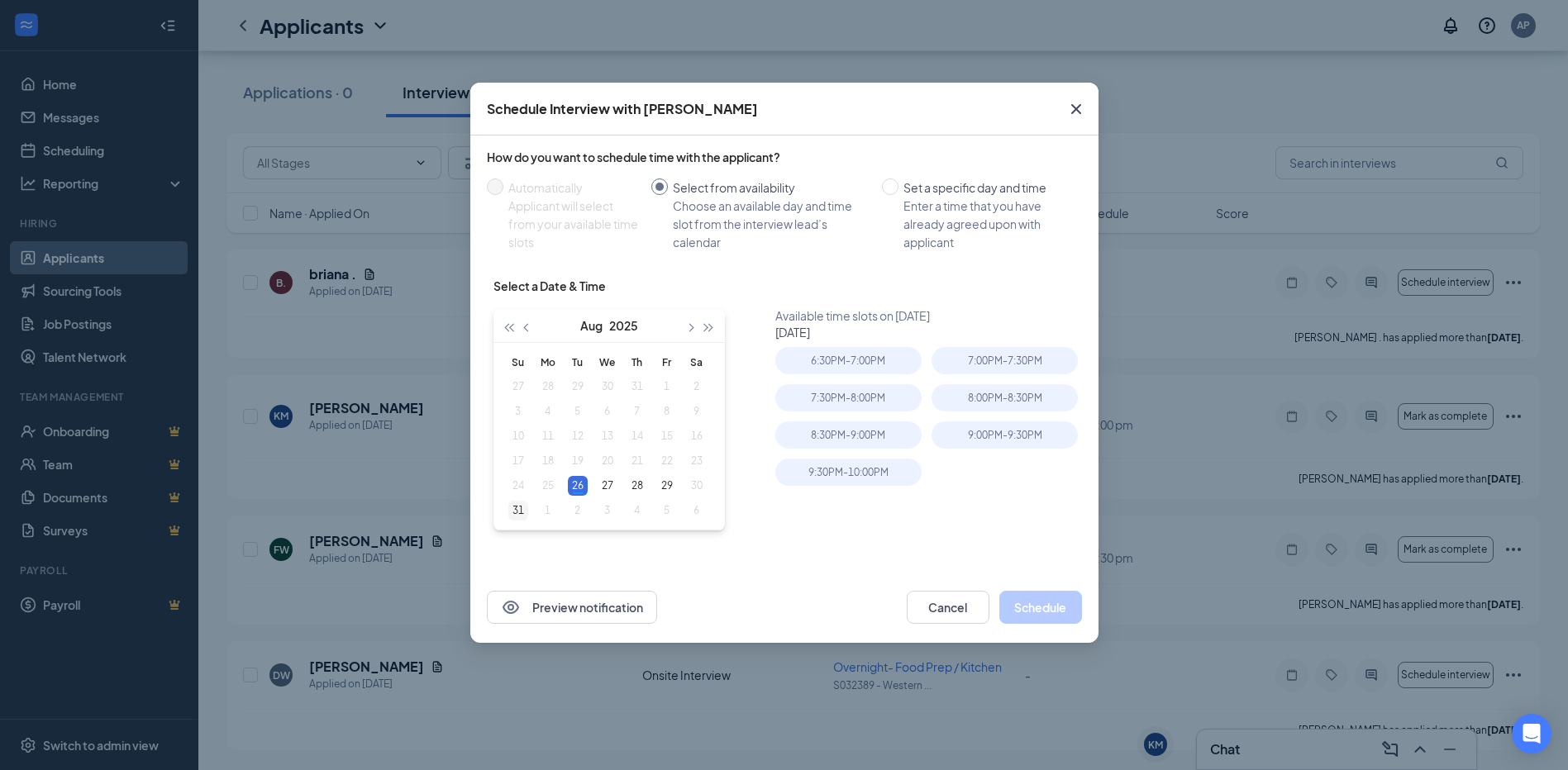
type input "[DATE]"
click at [516, 511] on div "31" at bounding box center [517, 511] width 20 height 20
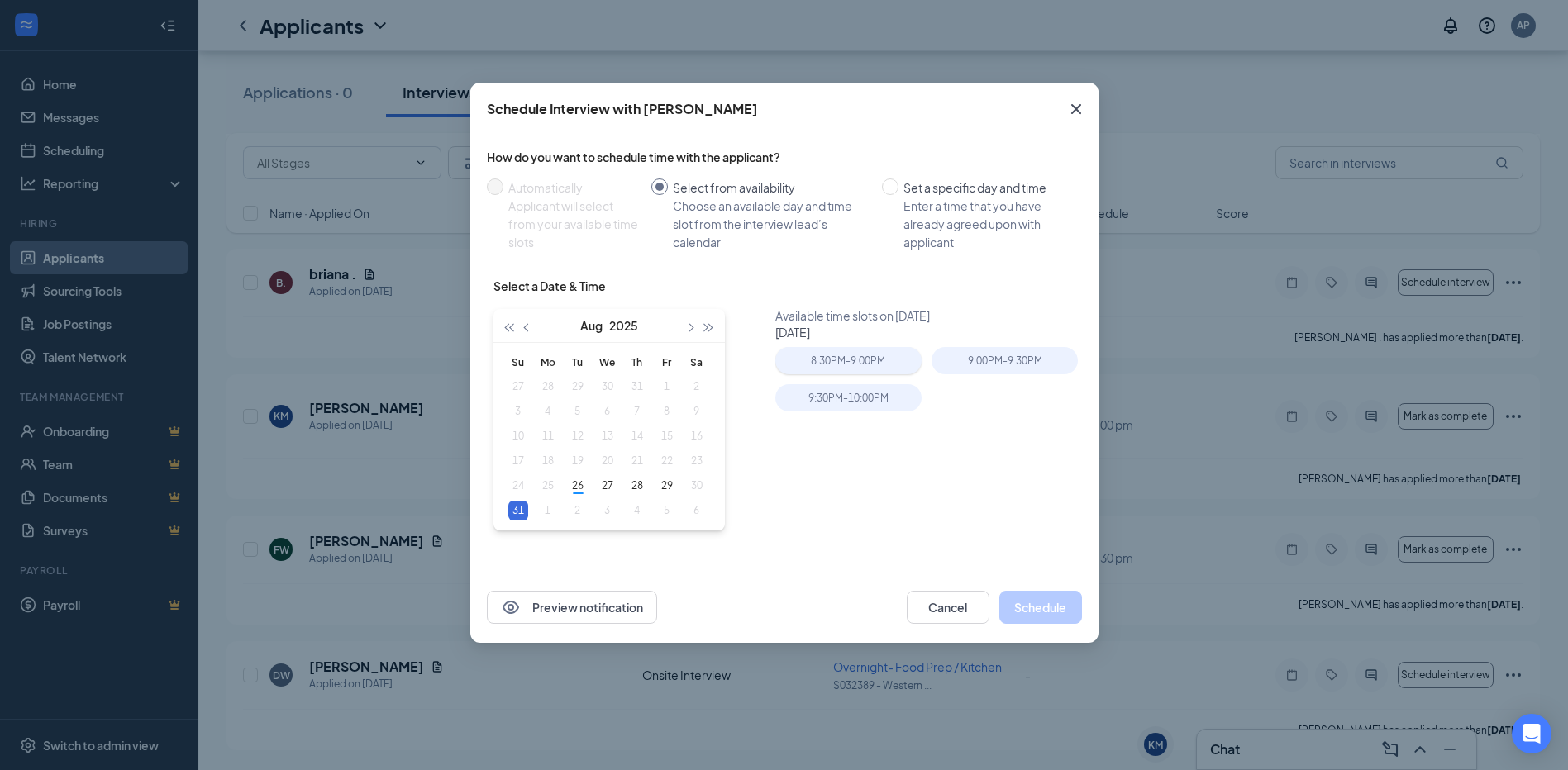
click at [859, 355] on div "8:30PM - 9:00PM" at bounding box center [848, 360] width 146 height 27
click at [1061, 610] on button "Schedule" at bounding box center [1040, 607] width 83 height 33
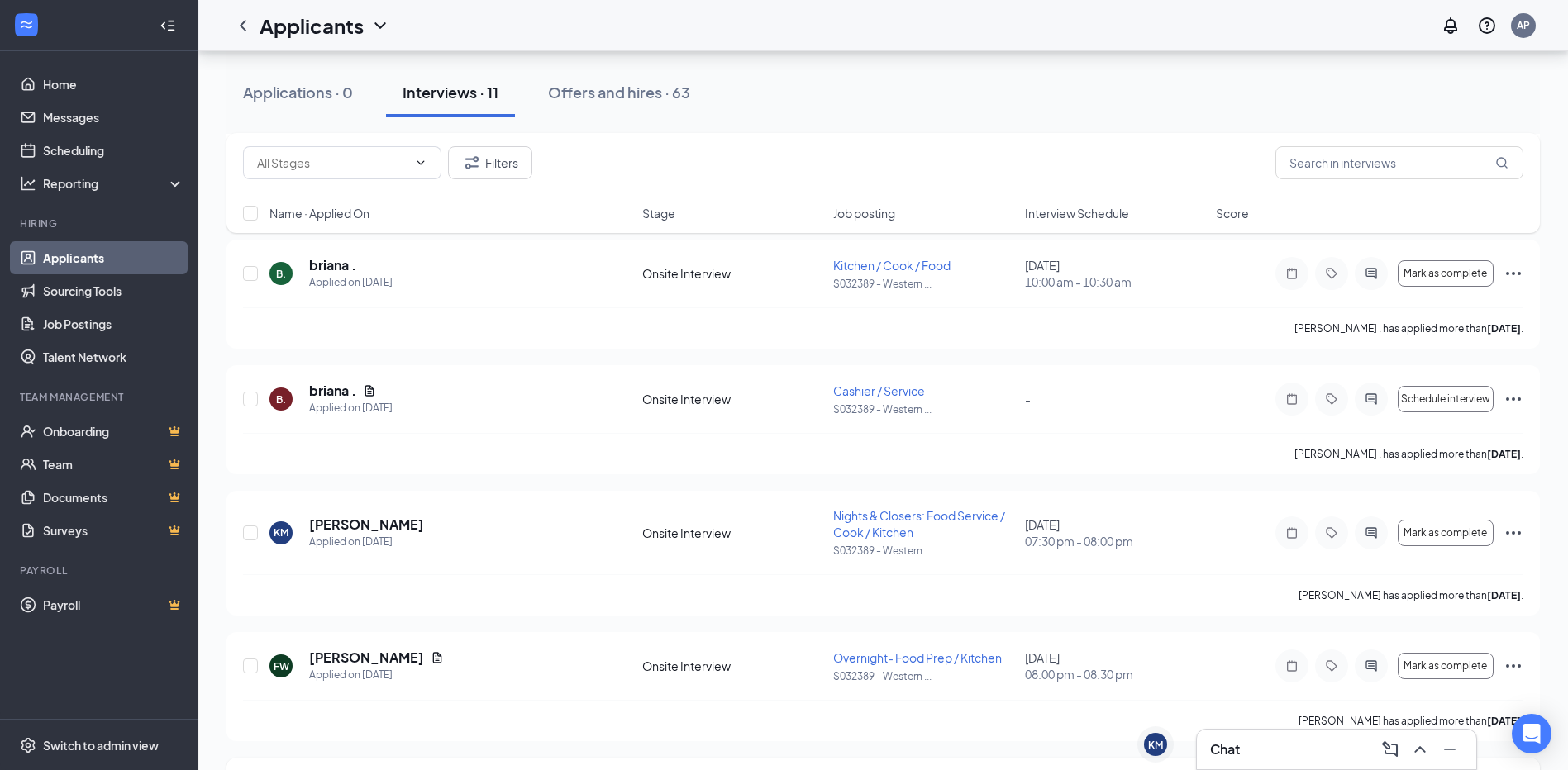
scroll to position [909, 0]
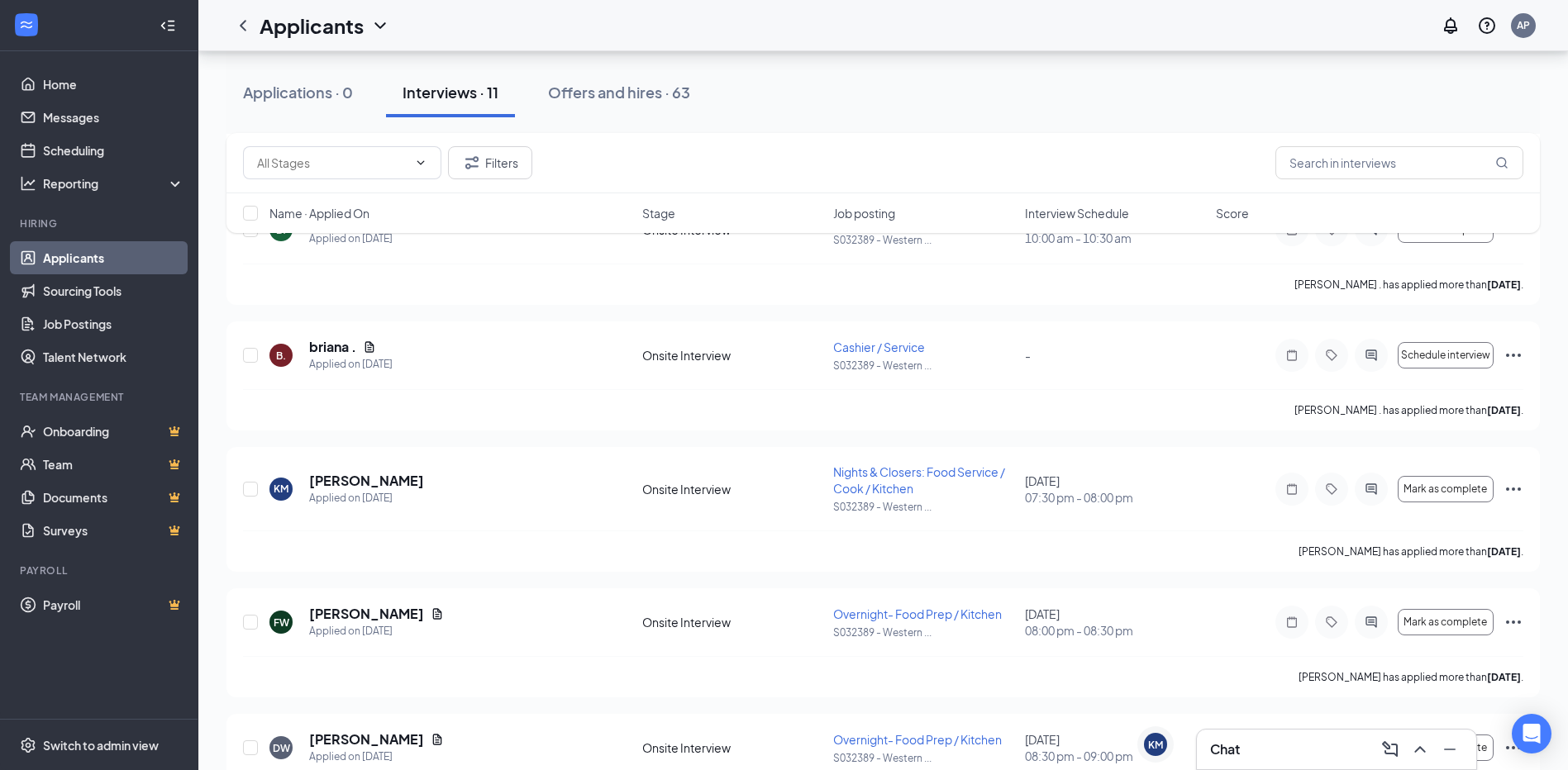
click at [1299, 751] on div "Chat" at bounding box center [1337, 749] width 253 height 26
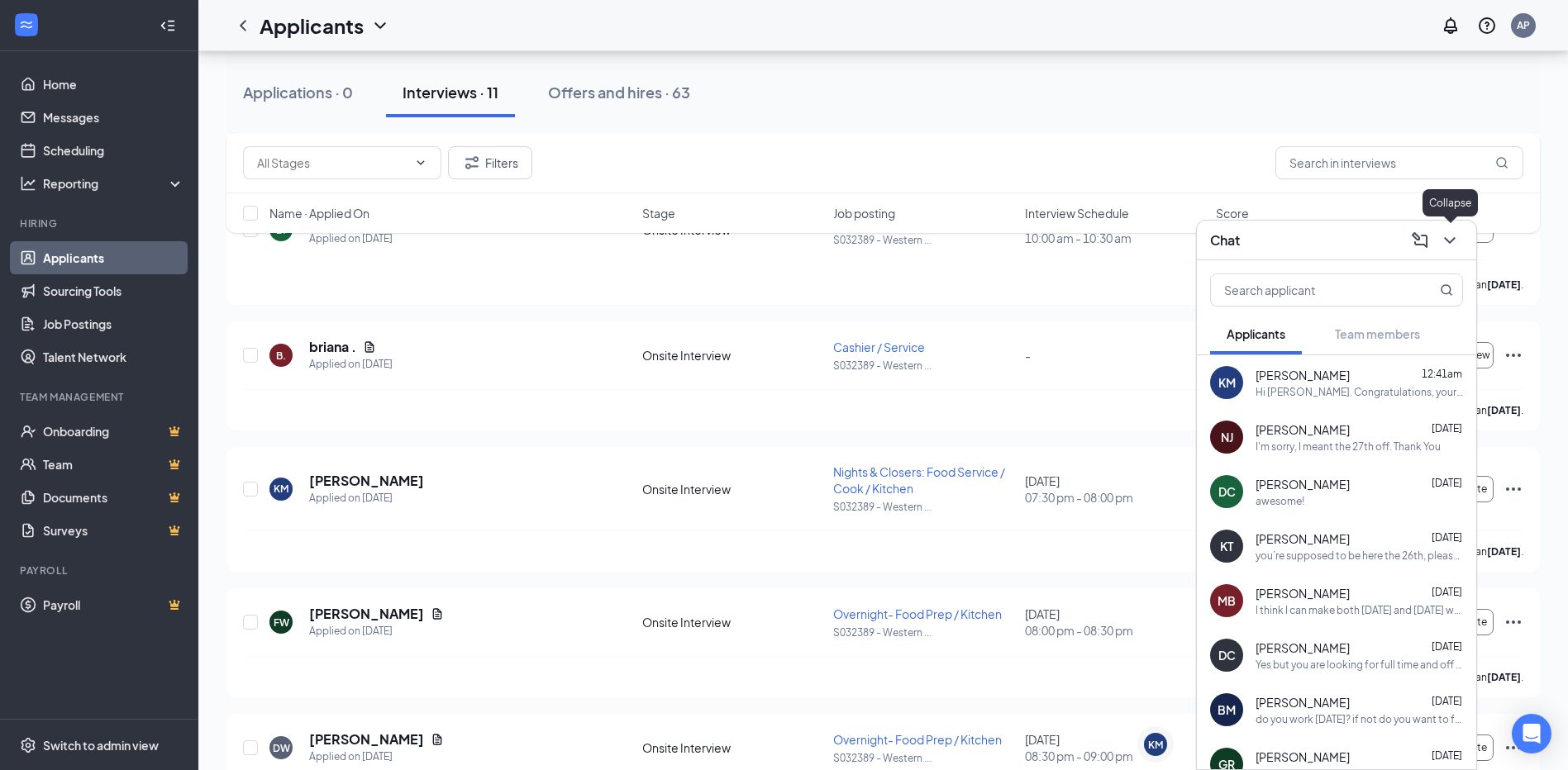
click at [1454, 251] on button at bounding box center [1450, 241] width 26 height 26
